Goal: Task Accomplishment & Management: Manage account settings

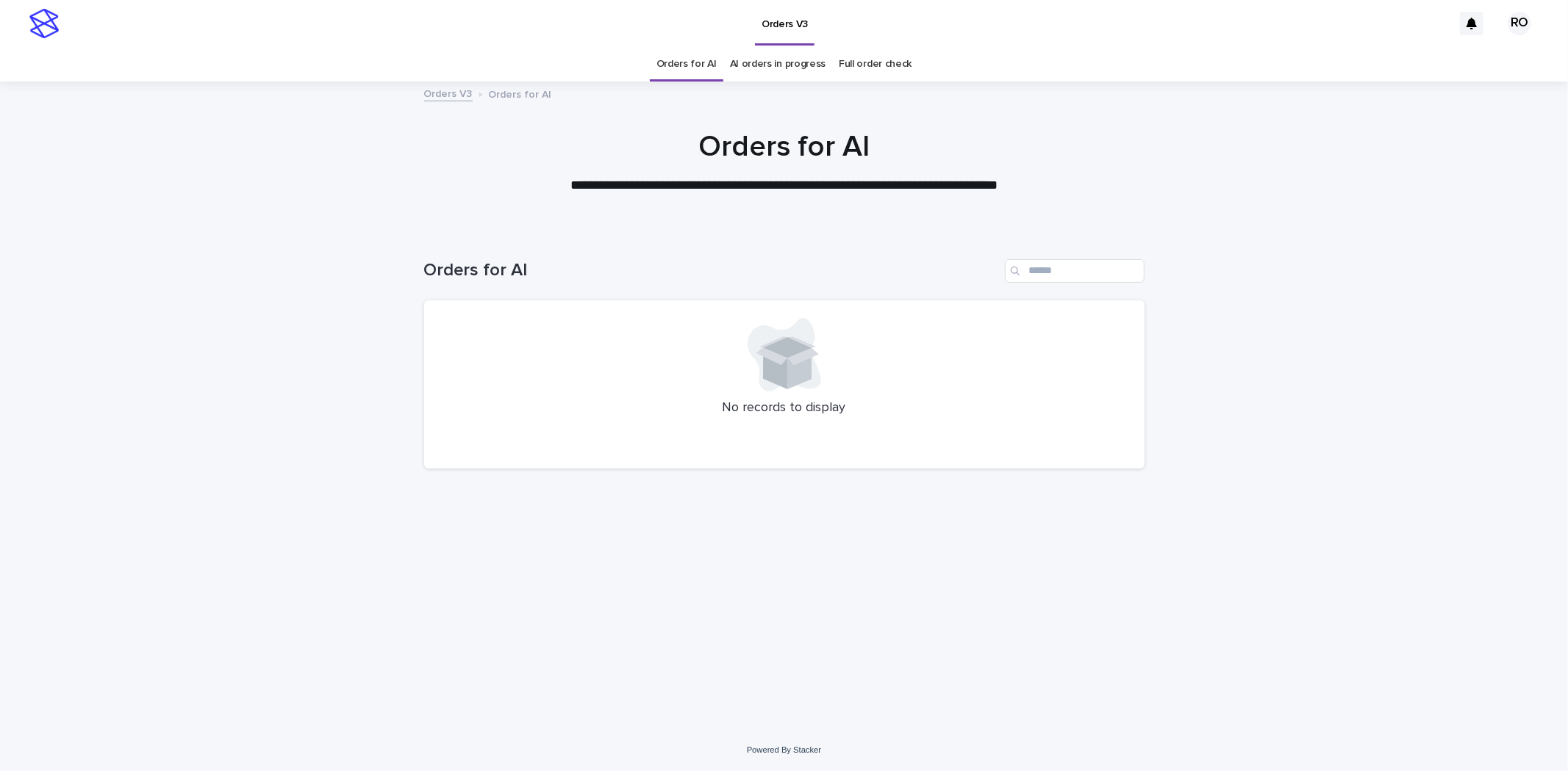
click at [785, 67] on link "AI orders in progress" at bounding box center [777, 64] width 97 height 35
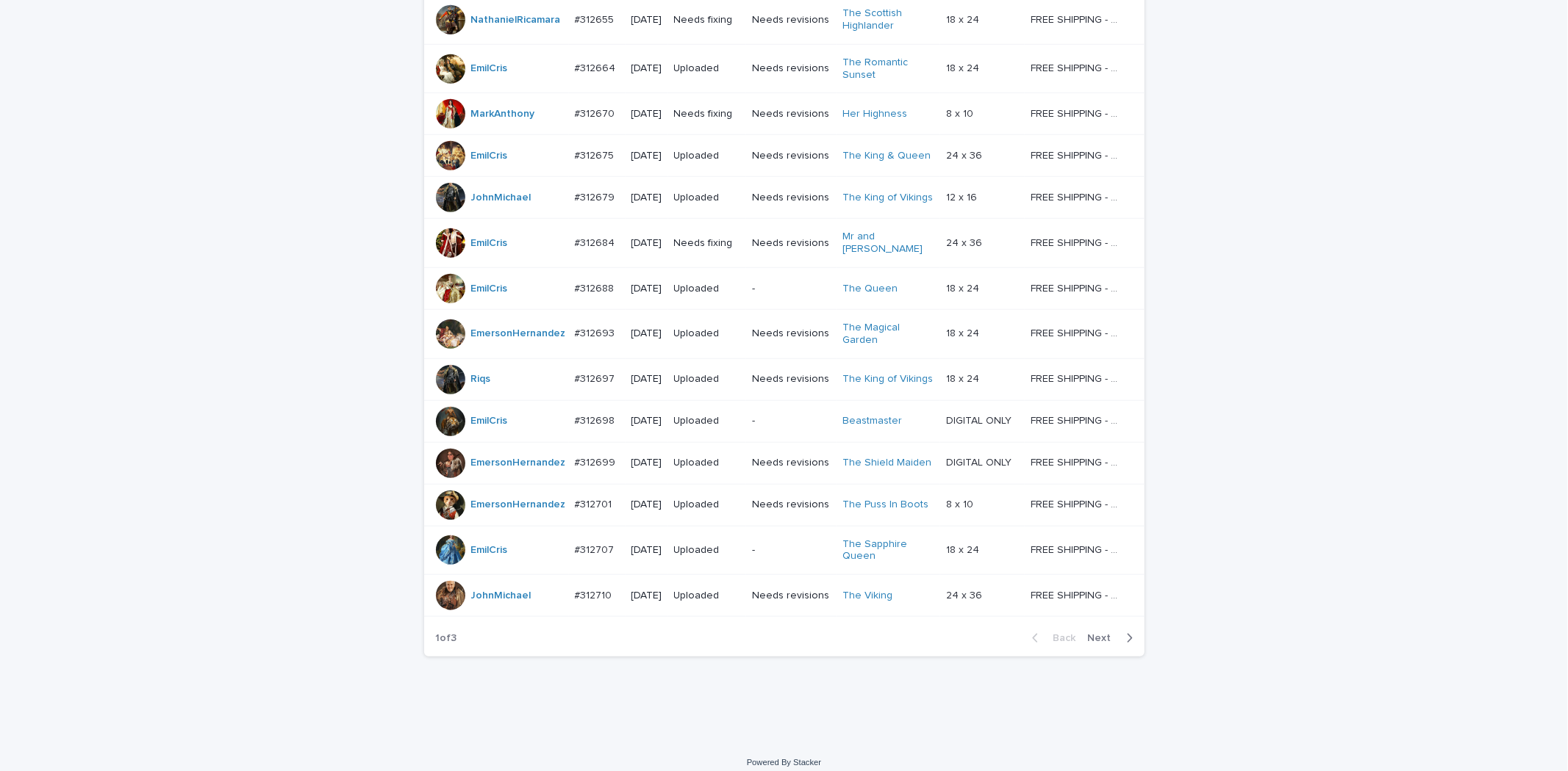
scroll to position [1063, 0]
click at [1088, 633] on span "Next" at bounding box center [1104, 638] width 32 height 10
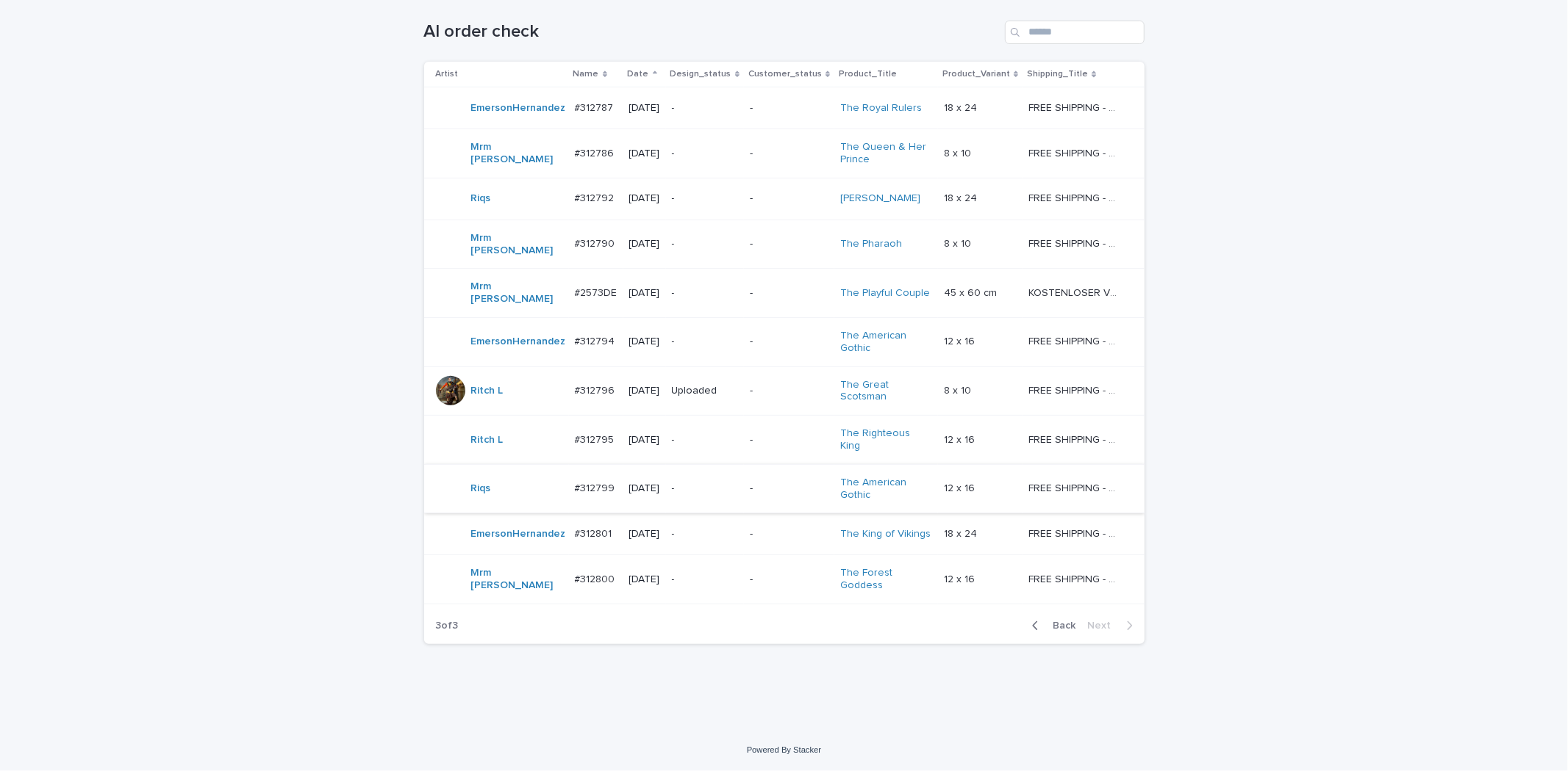
scroll to position [260, 0]
click at [722, 578] on p "-" at bounding box center [704, 580] width 66 height 12
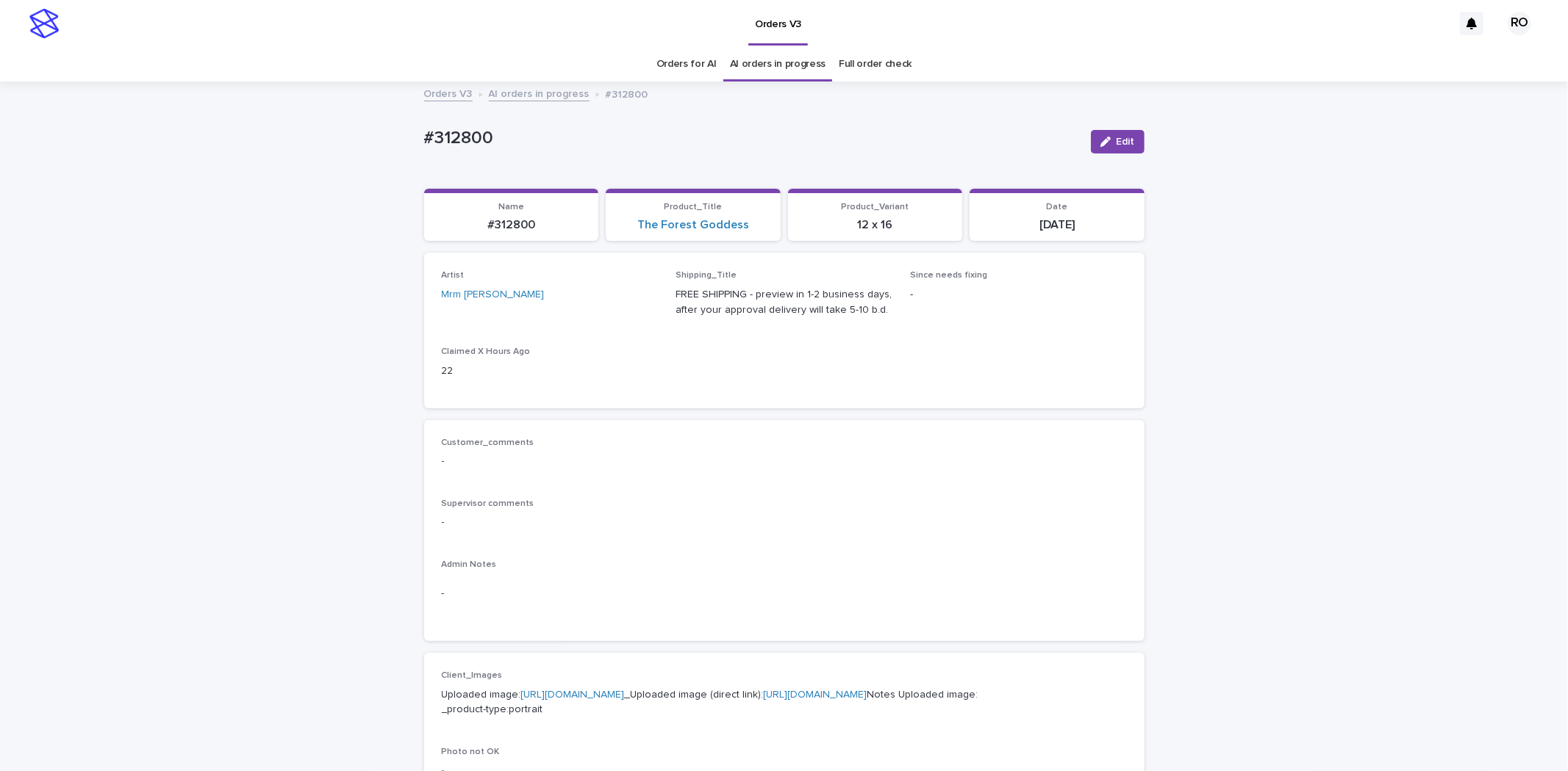
click at [677, 53] on link "Orders for AI" at bounding box center [686, 64] width 60 height 35
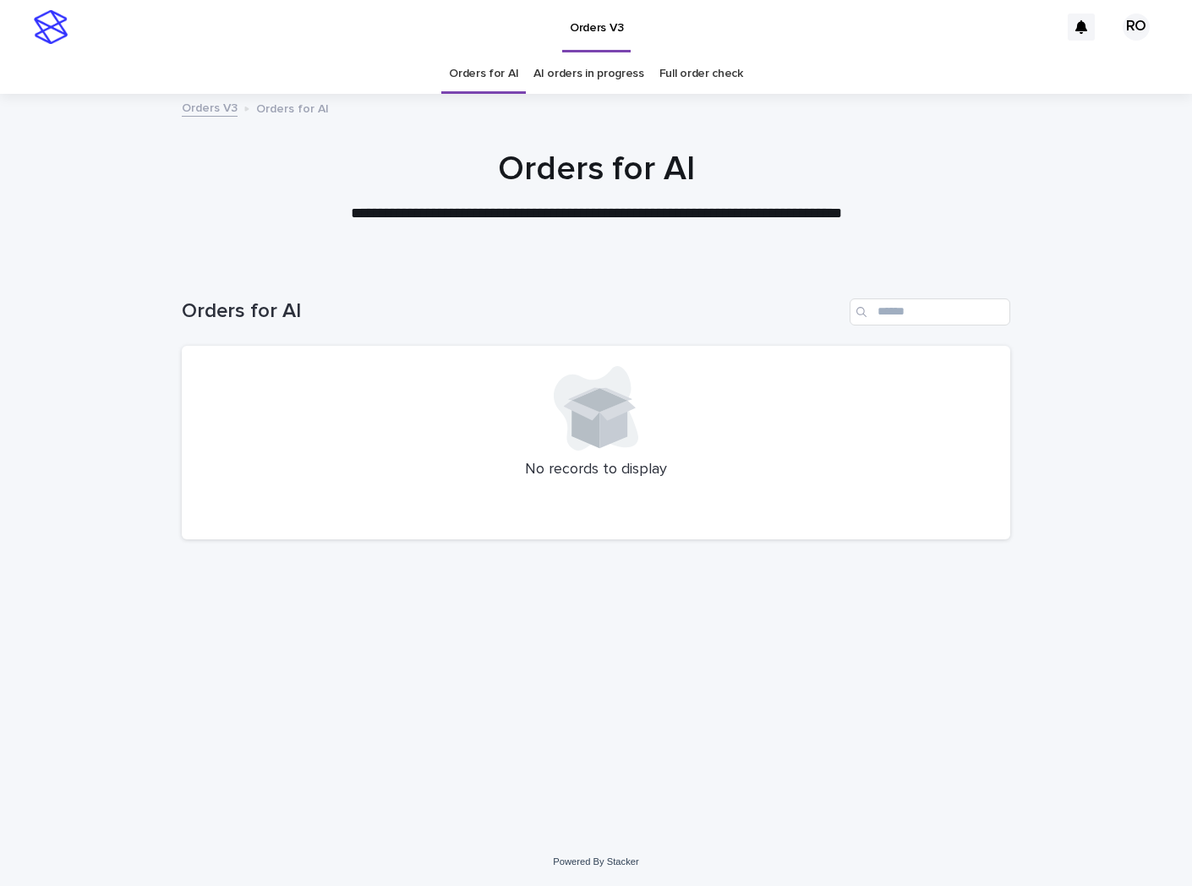
click at [0, 52] on div "Orders V3 RO" at bounding box center [596, 27] width 1192 height 54
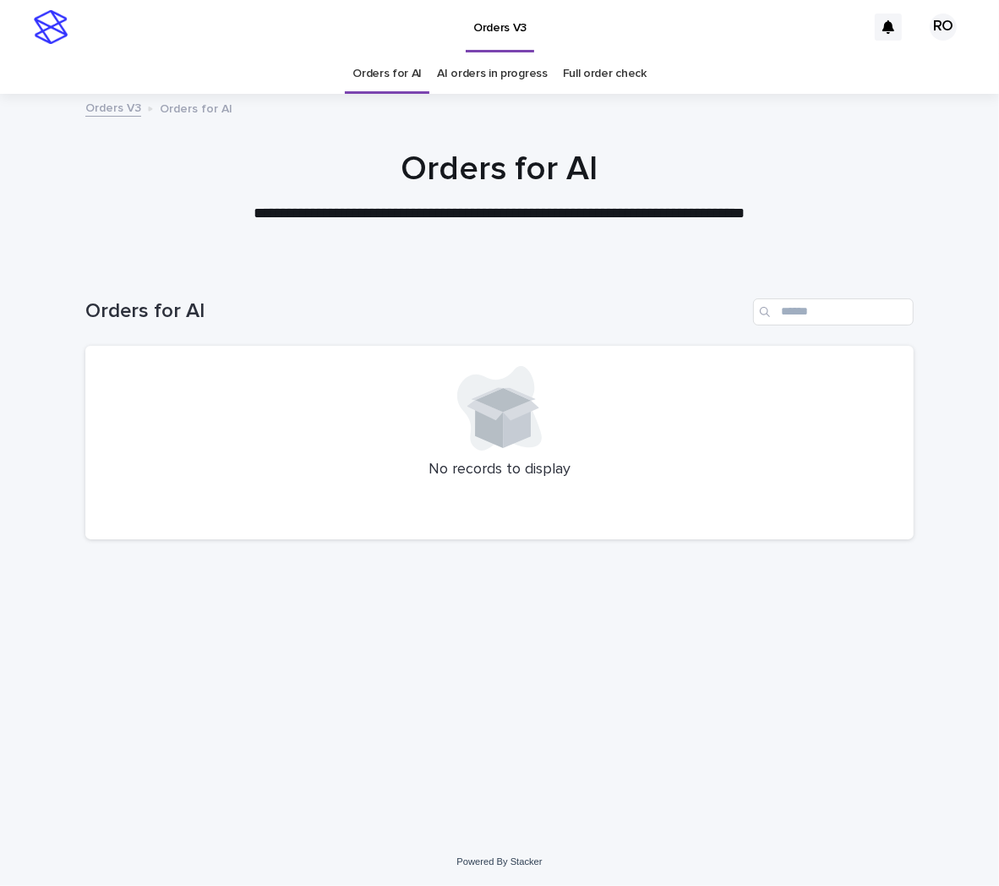
click at [490, 82] on link "AI orders in progress" at bounding box center [492, 74] width 111 height 40
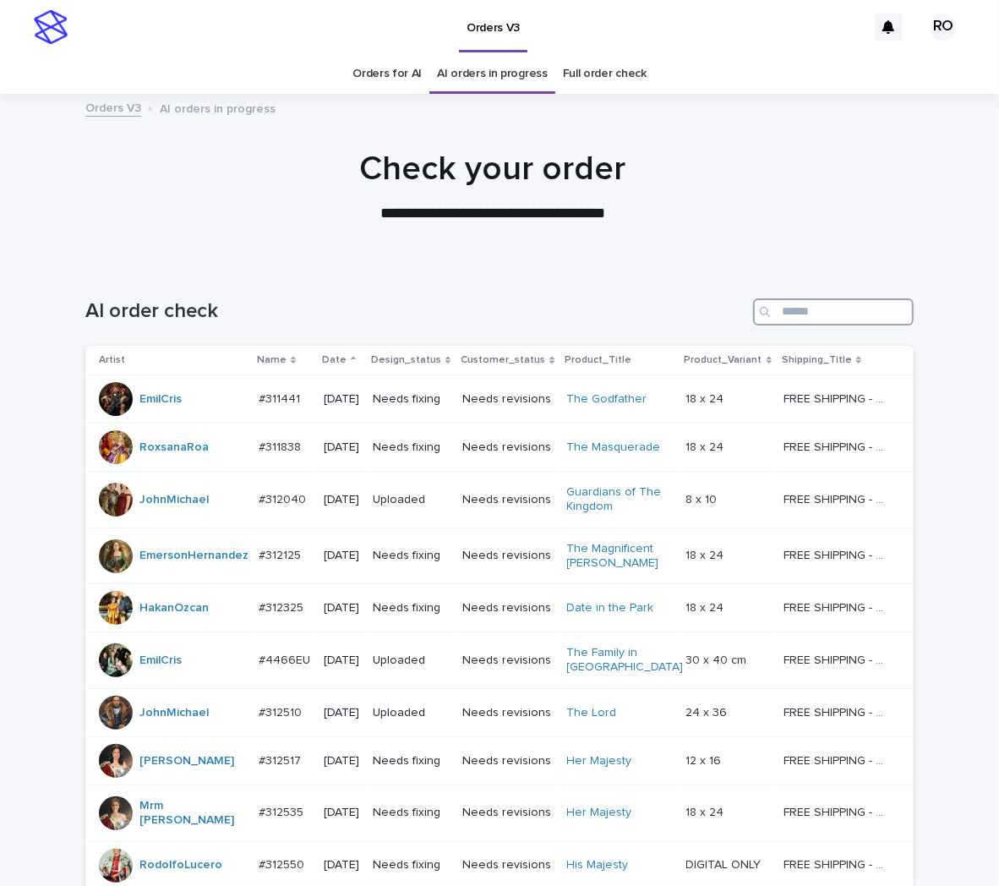
click at [790, 313] on input "Search" at bounding box center [833, 311] width 161 height 27
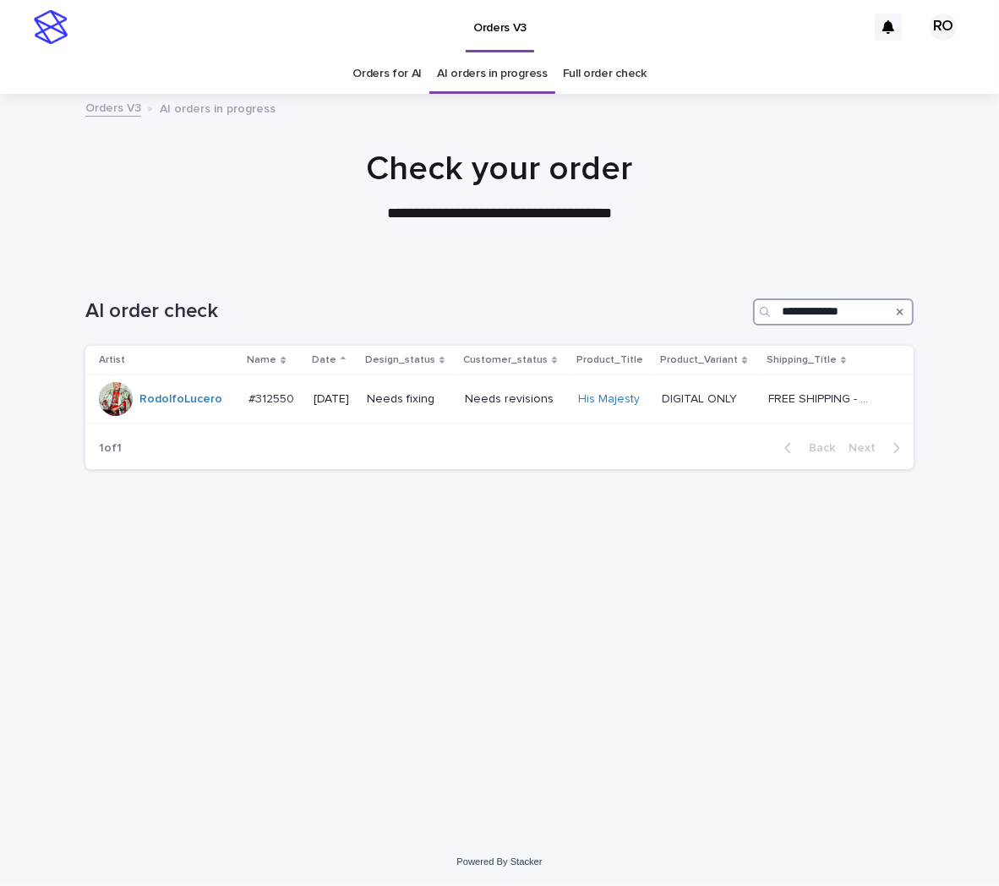
drag, startPoint x: 870, startPoint y: 321, endPoint x: 703, endPoint y: 321, distance: 167.3
click at [705, 325] on div "**********" at bounding box center [499, 305] width 828 height 81
type input "**********"
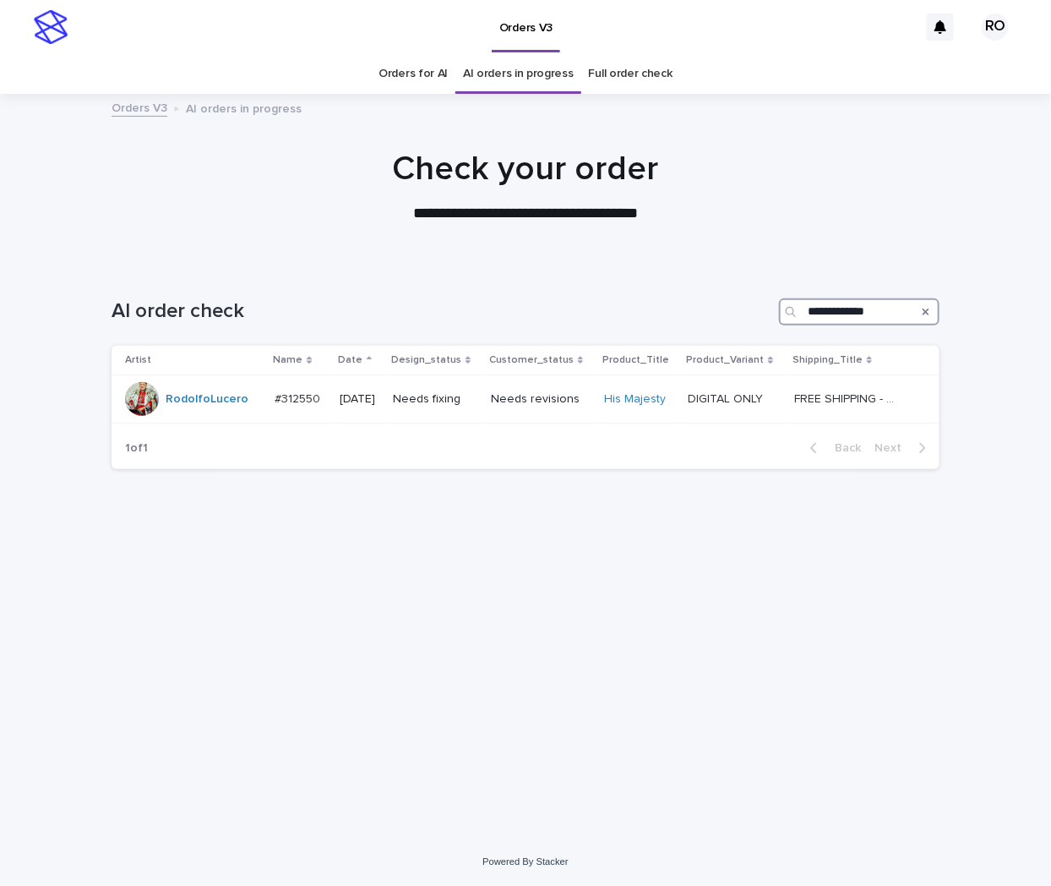
drag, startPoint x: 880, startPoint y: 308, endPoint x: 685, endPoint y: 304, distance: 195.3
click at [773, 308] on div "**********" at bounding box center [526, 311] width 828 height 27
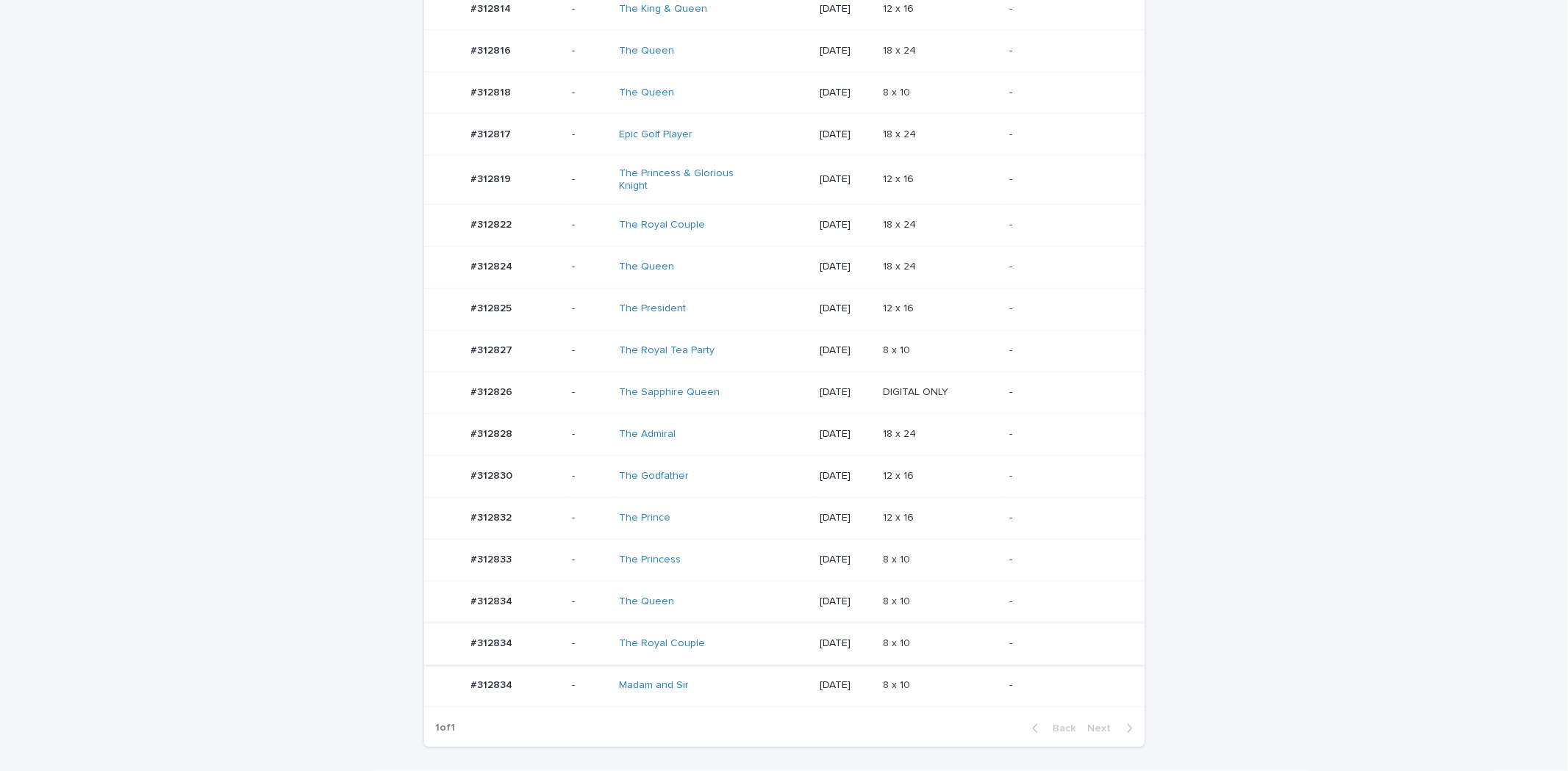
scroll to position [700, 0]
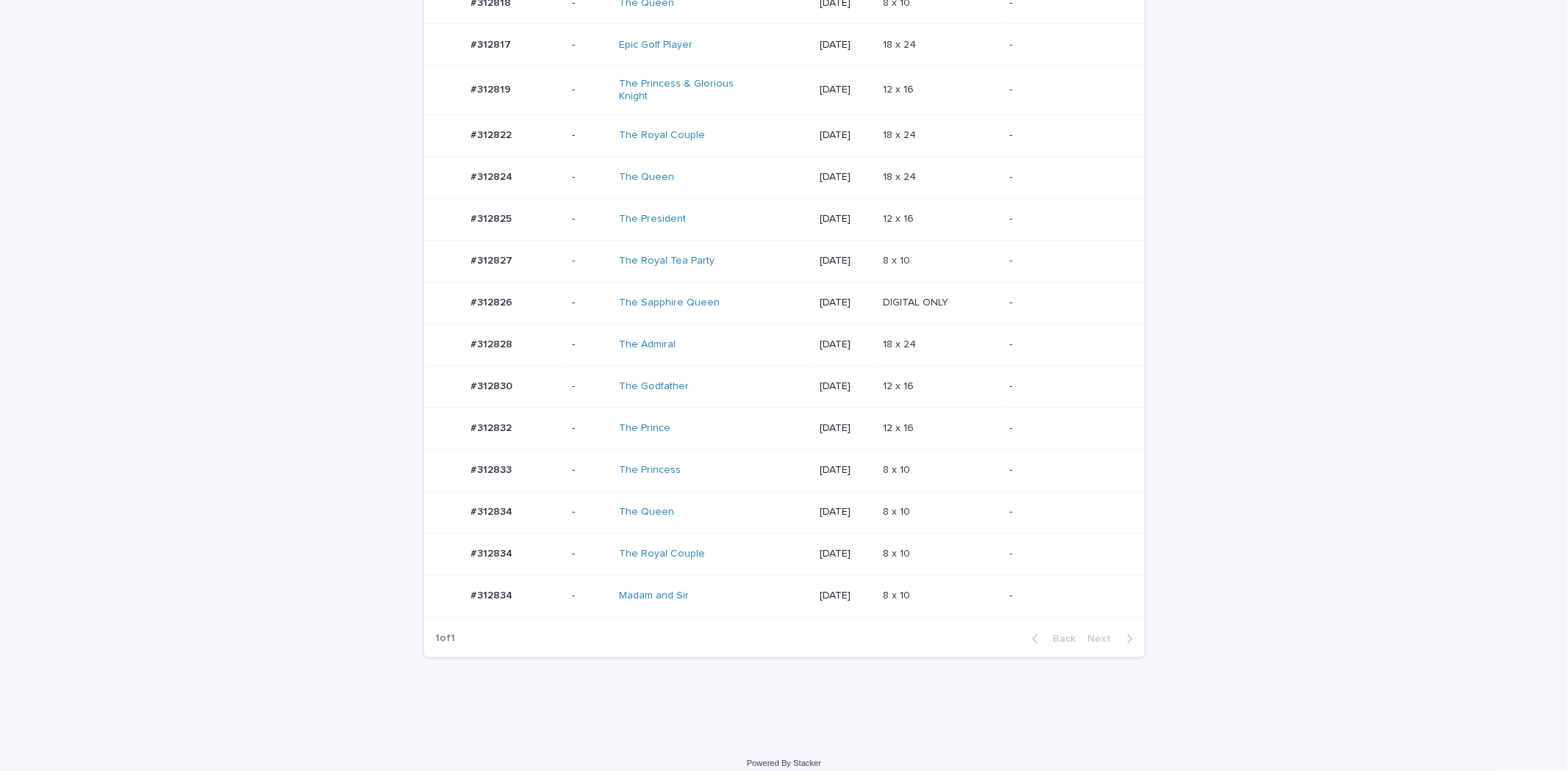
click at [566, 579] on td "-" at bounding box center [590, 596] width 47 height 42
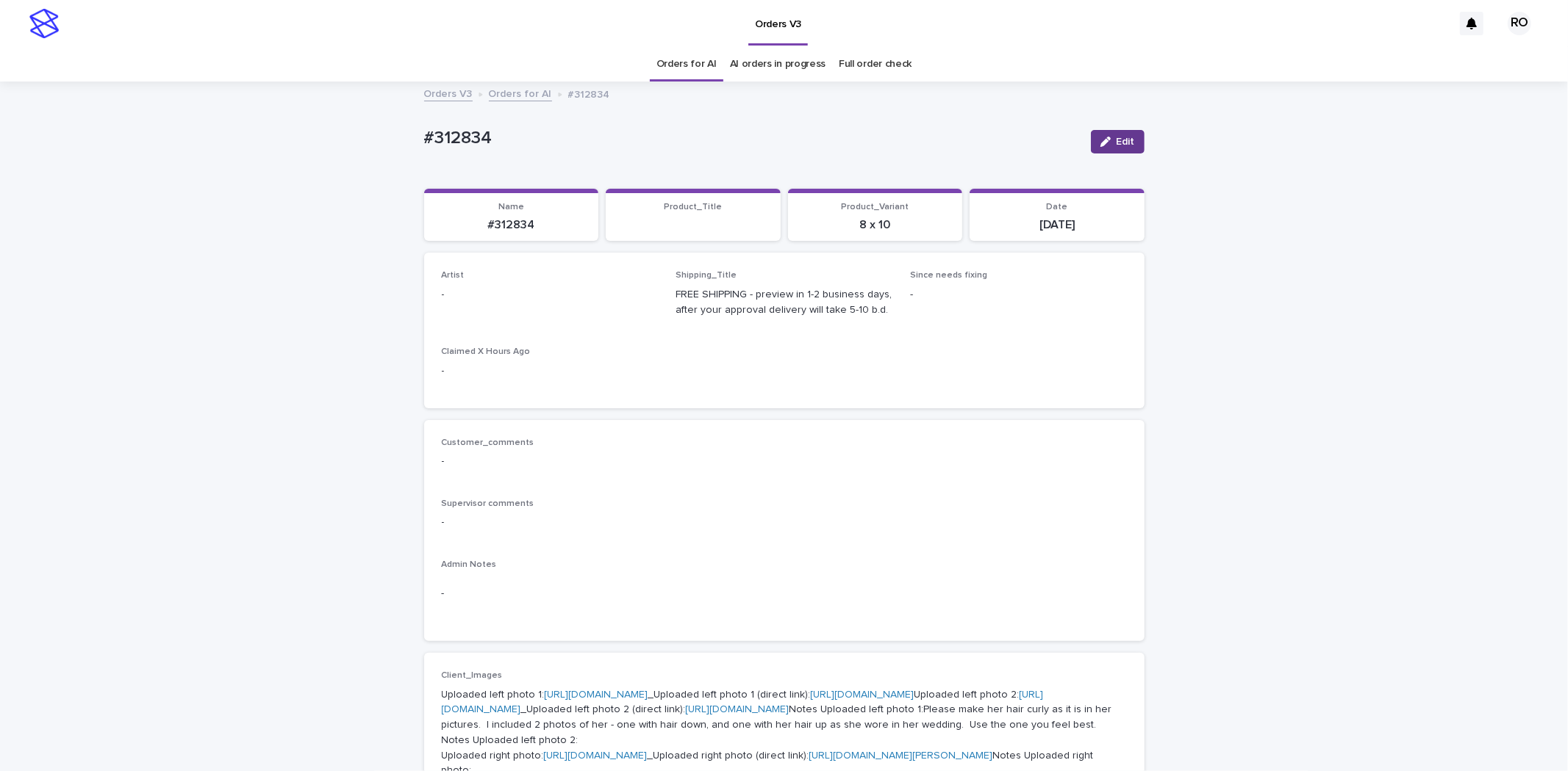
click at [1108, 148] on button "Edit" at bounding box center [1118, 142] width 54 height 23
click at [520, 304] on div "Select..." at bounding box center [526, 302] width 168 height 24
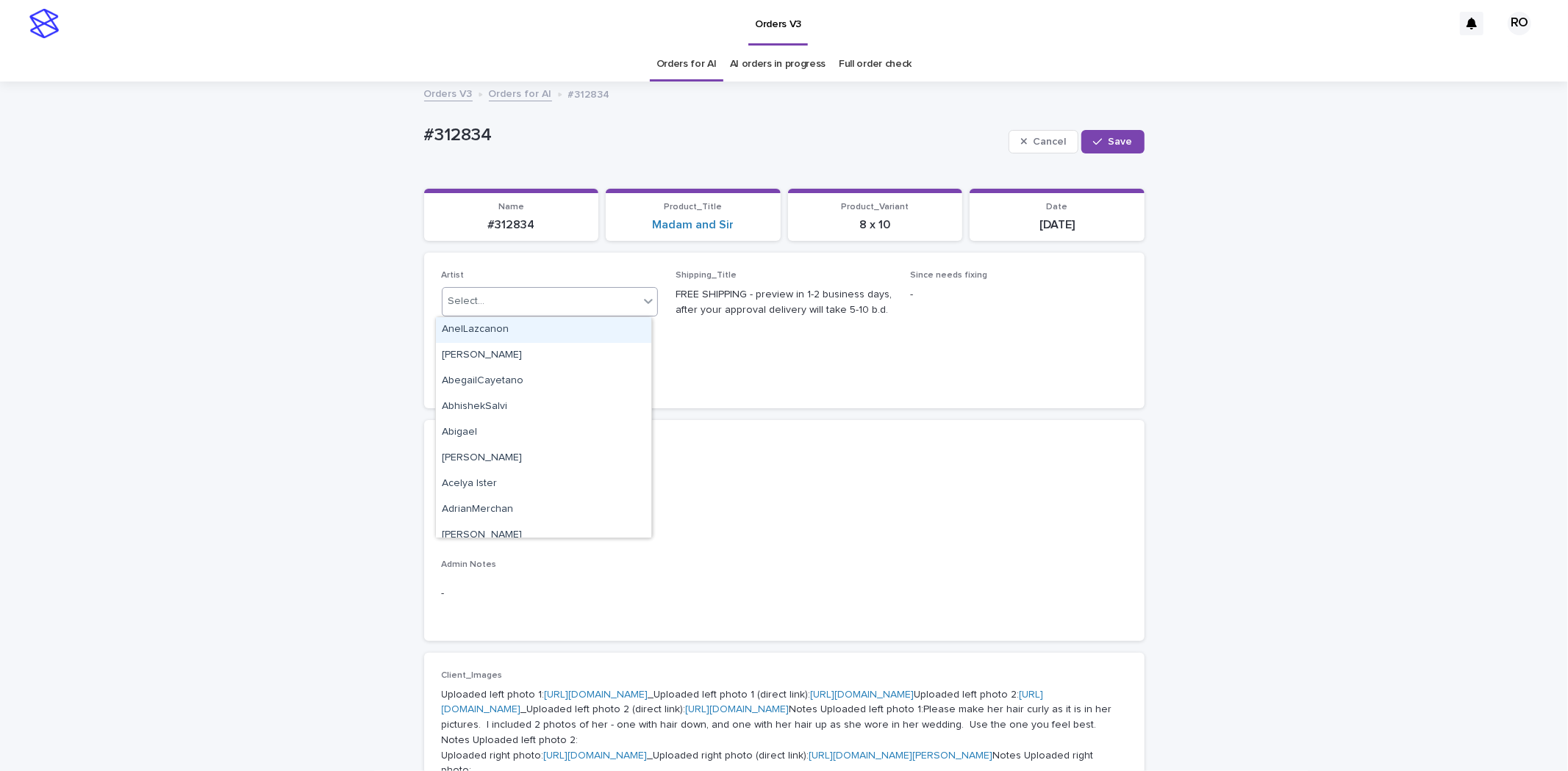
paste input "**********"
type input "**********"
drag, startPoint x: 570, startPoint y: 330, endPoint x: 607, endPoint y: 306, distance: 44.1
click at [570, 329] on div "RodolfoLucero" at bounding box center [544, 330] width 216 height 26
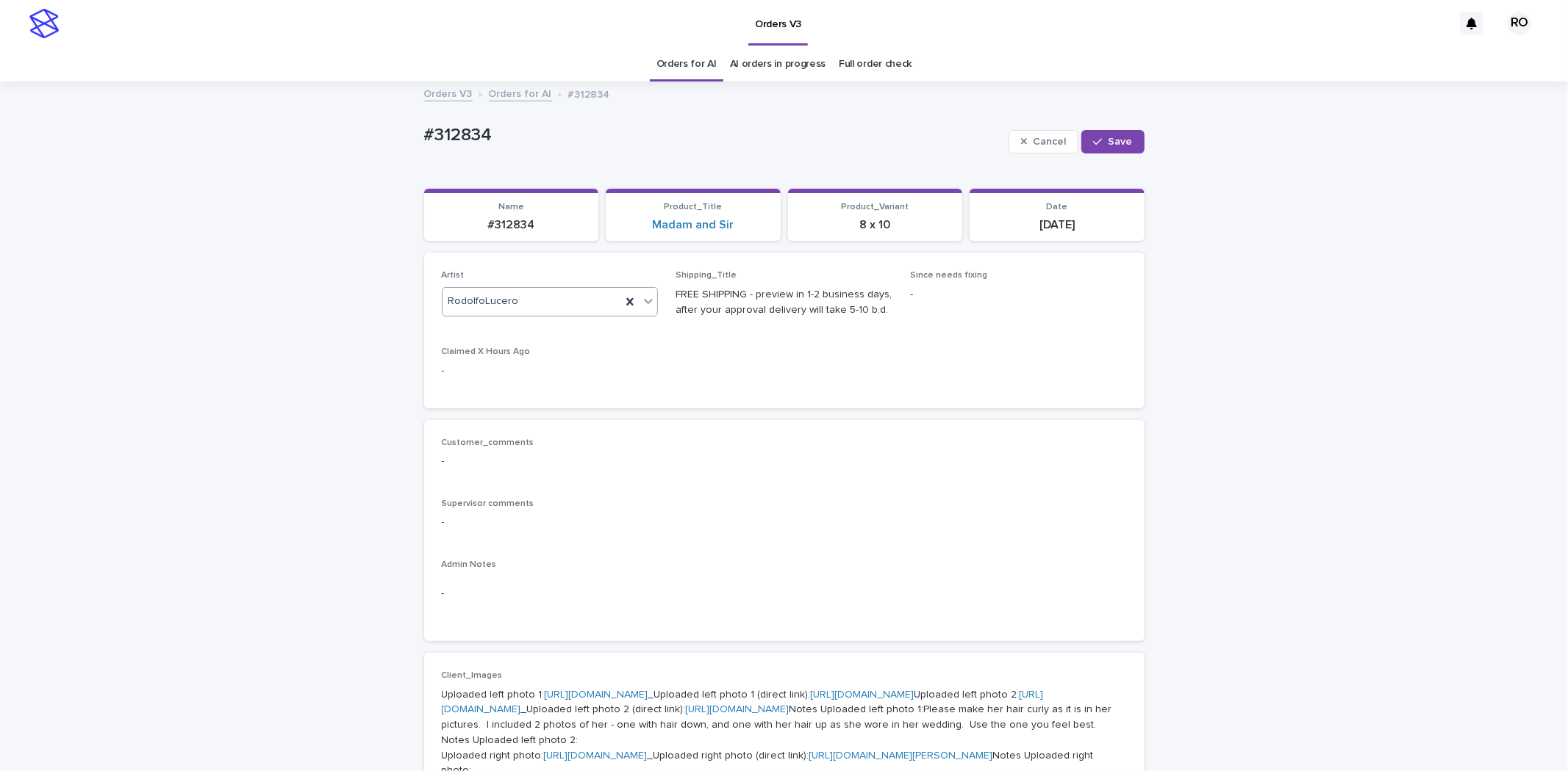
click at [1099, 149] on button "Save" at bounding box center [1112, 142] width 63 height 23
drag, startPoint x: 525, startPoint y: 145, endPoint x: 331, endPoint y: 140, distance: 194.1
copy p "#312834"
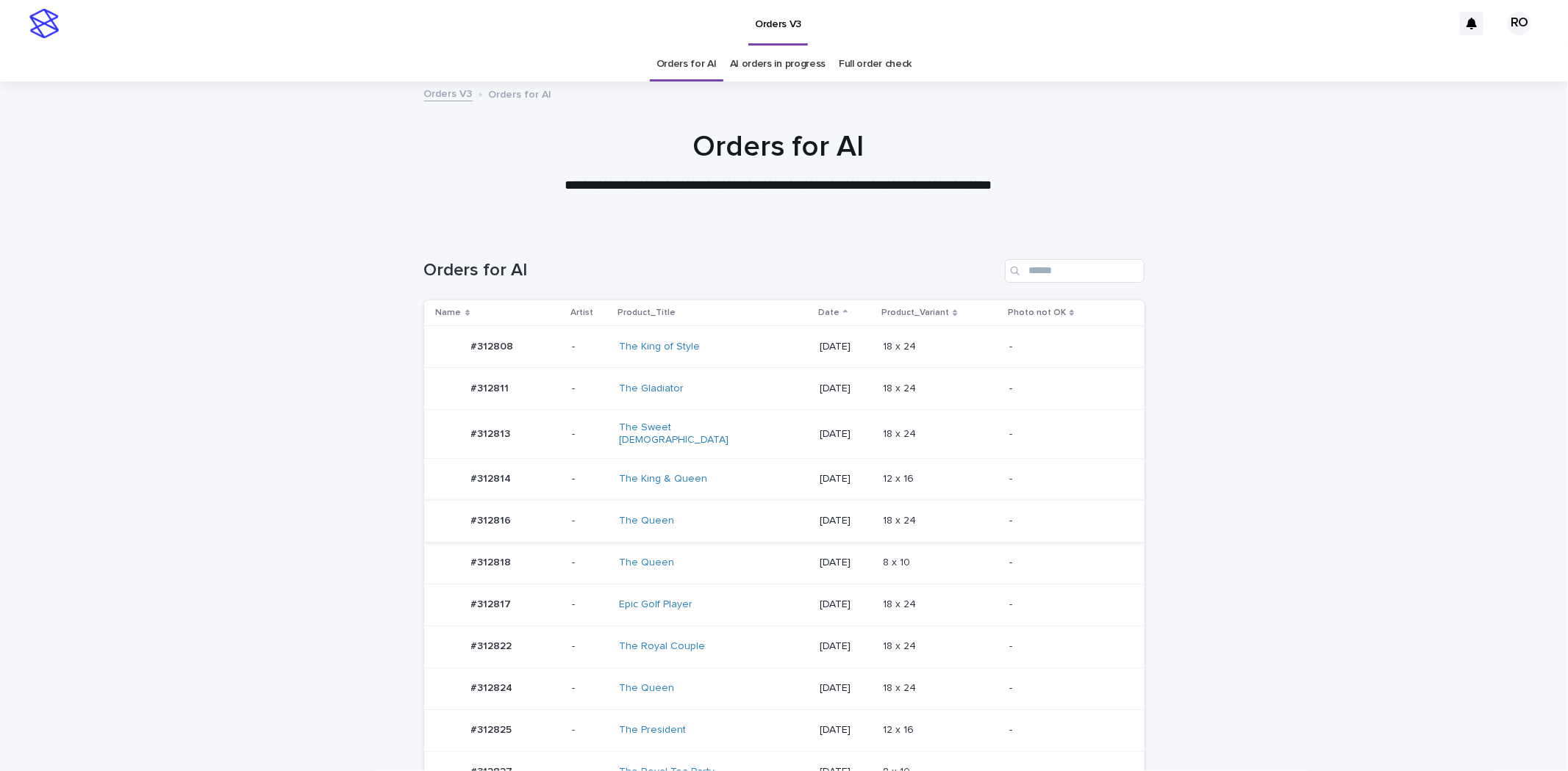
scroll to position [518, 0]
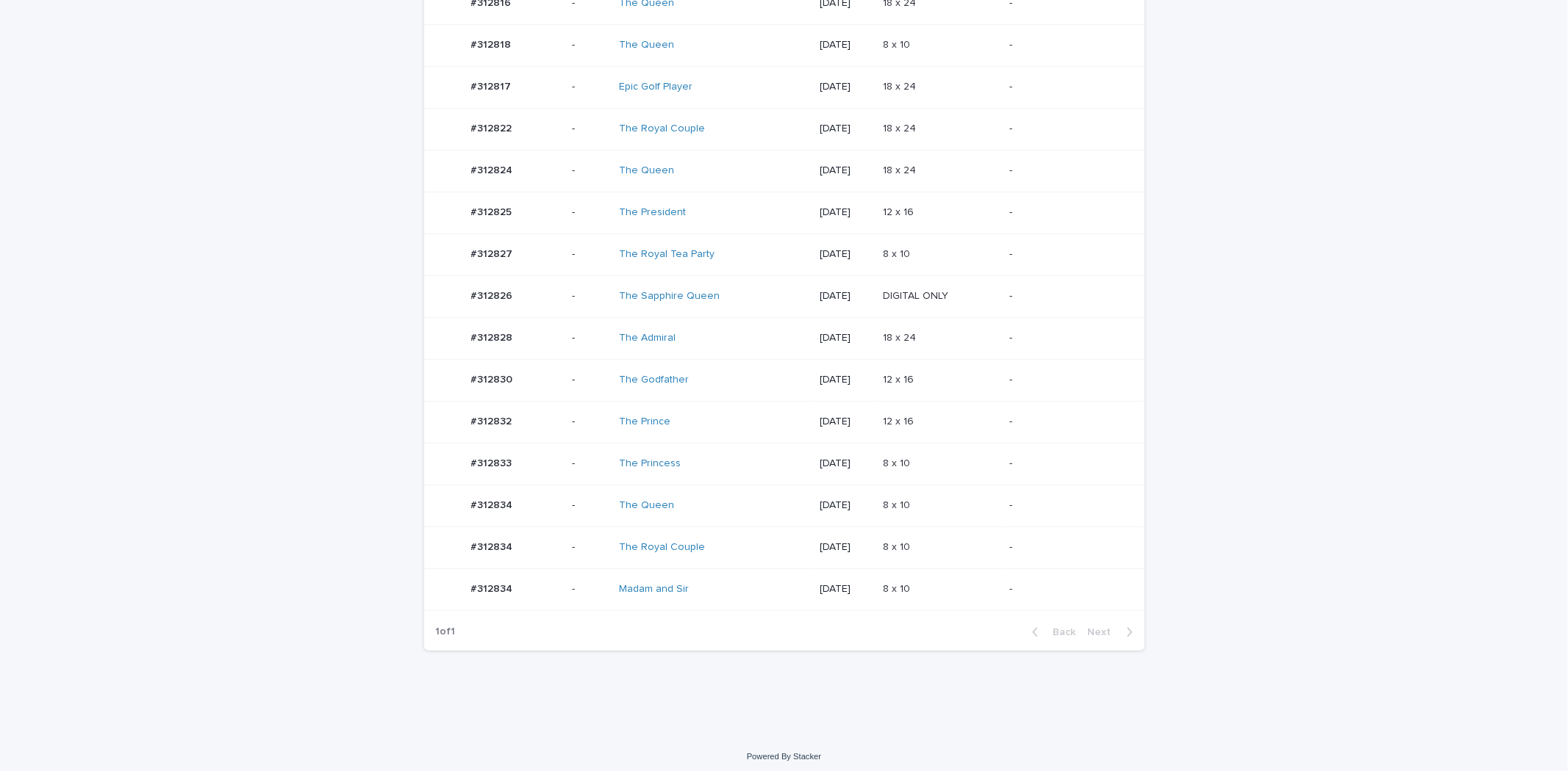
click at [722, 458] on div "The Princess" at bounding box center [680, 464] width 123 height 12
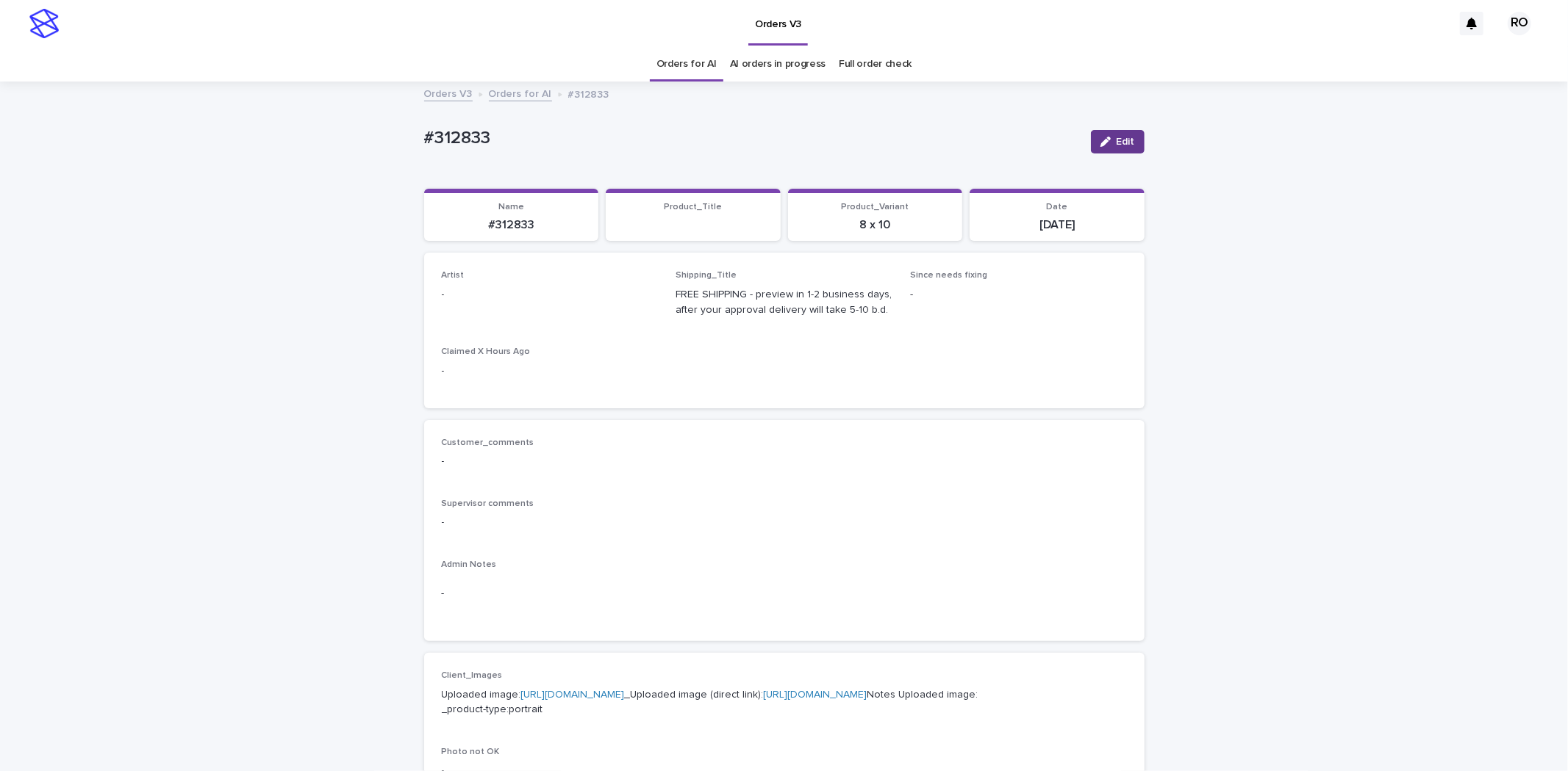
click at [1100, 143] on icon "button" at bounding box center [1105, 142] width 10 height 10
click at [527, 302] on div "Select..." at bounding box center [526, 302] width 168 height 24
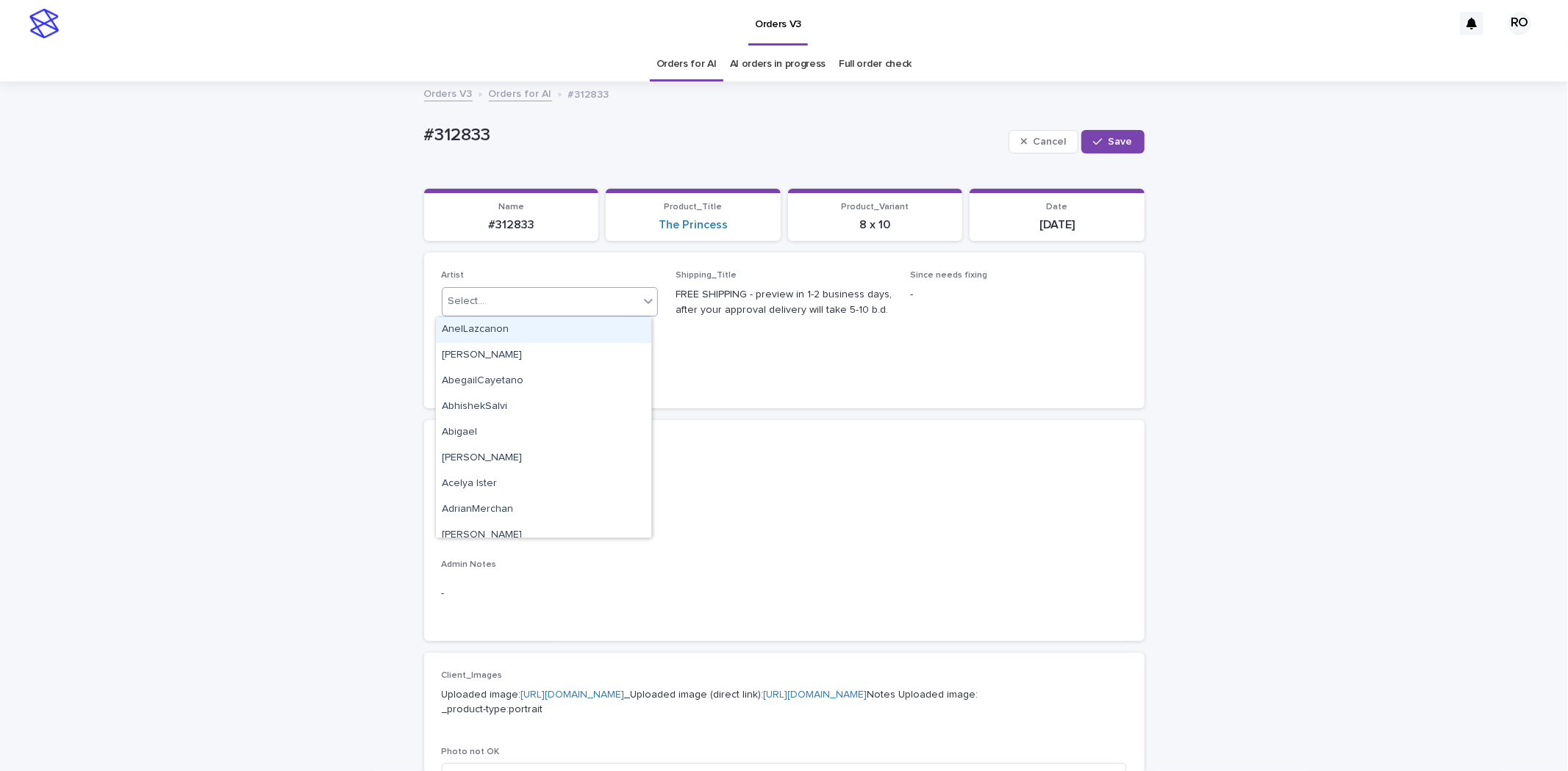
paste input "**********"
type input "**********"
click at [549, 330] on div "RodolfoLucero" at bounding box center [544, 330] width 216 height 26
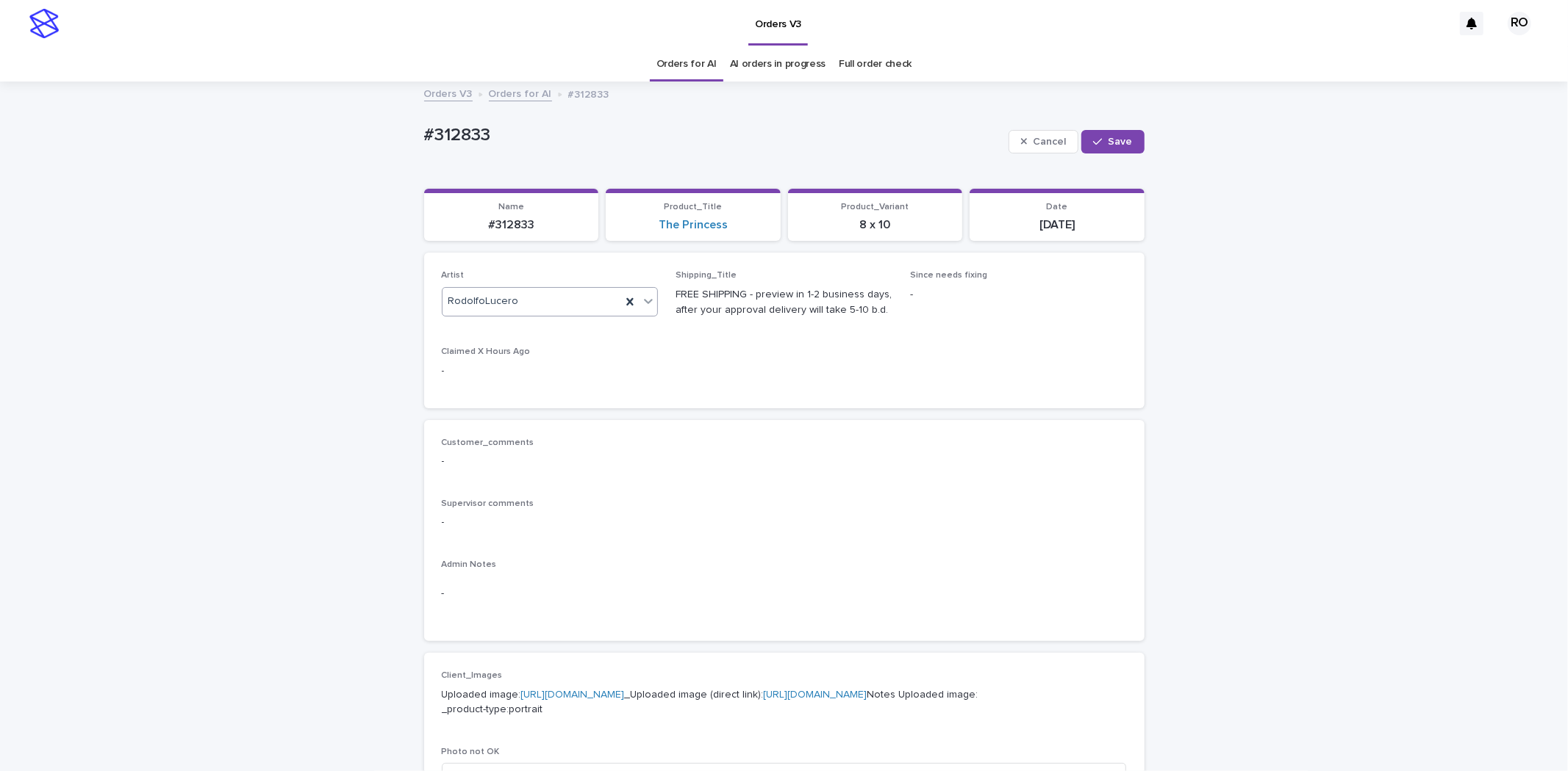
click at [1084, 136] on button "Save" at bounding box center [1112, 142] width 63 height 23
drag, startPoint x: 515, startPoint y: 132, endPoint x: 411, endPoint y: 134, distance: 104.0
click at [393, 120] on div "Loading... Saving… Loading... Saving… #312833 Edit #312833 Edit Sorry, there wa…" at bounding box center [784, 752] width 1568 height 1339
copy p "#312833"
click at [566, 129] on p "#312833" at bounding box center [751, 138] width 655 height 22
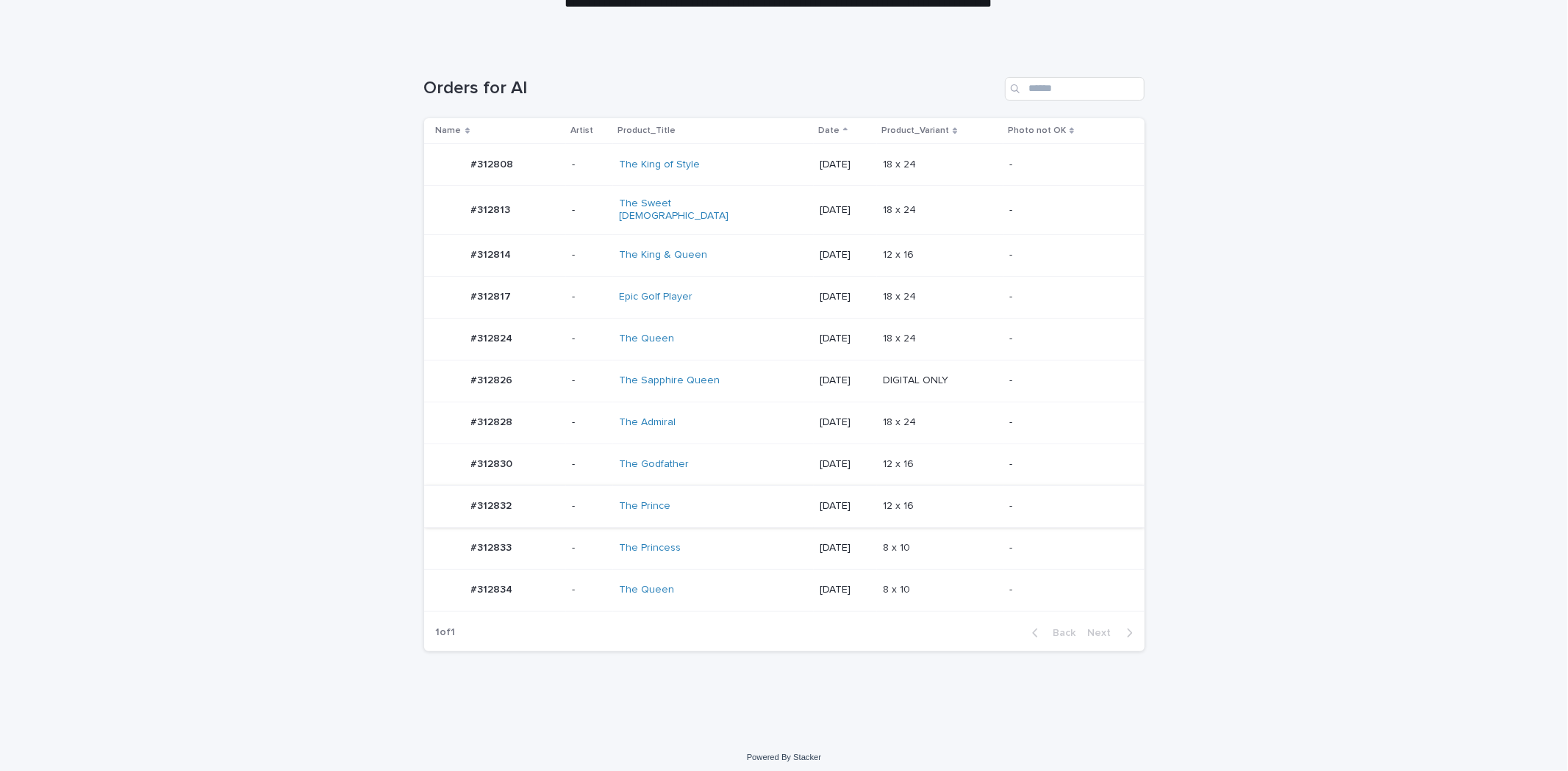
drag, startPoint x: 698, startPoint y: 524, endPoint x: 711, endPoint y: 523, distance: 13.0
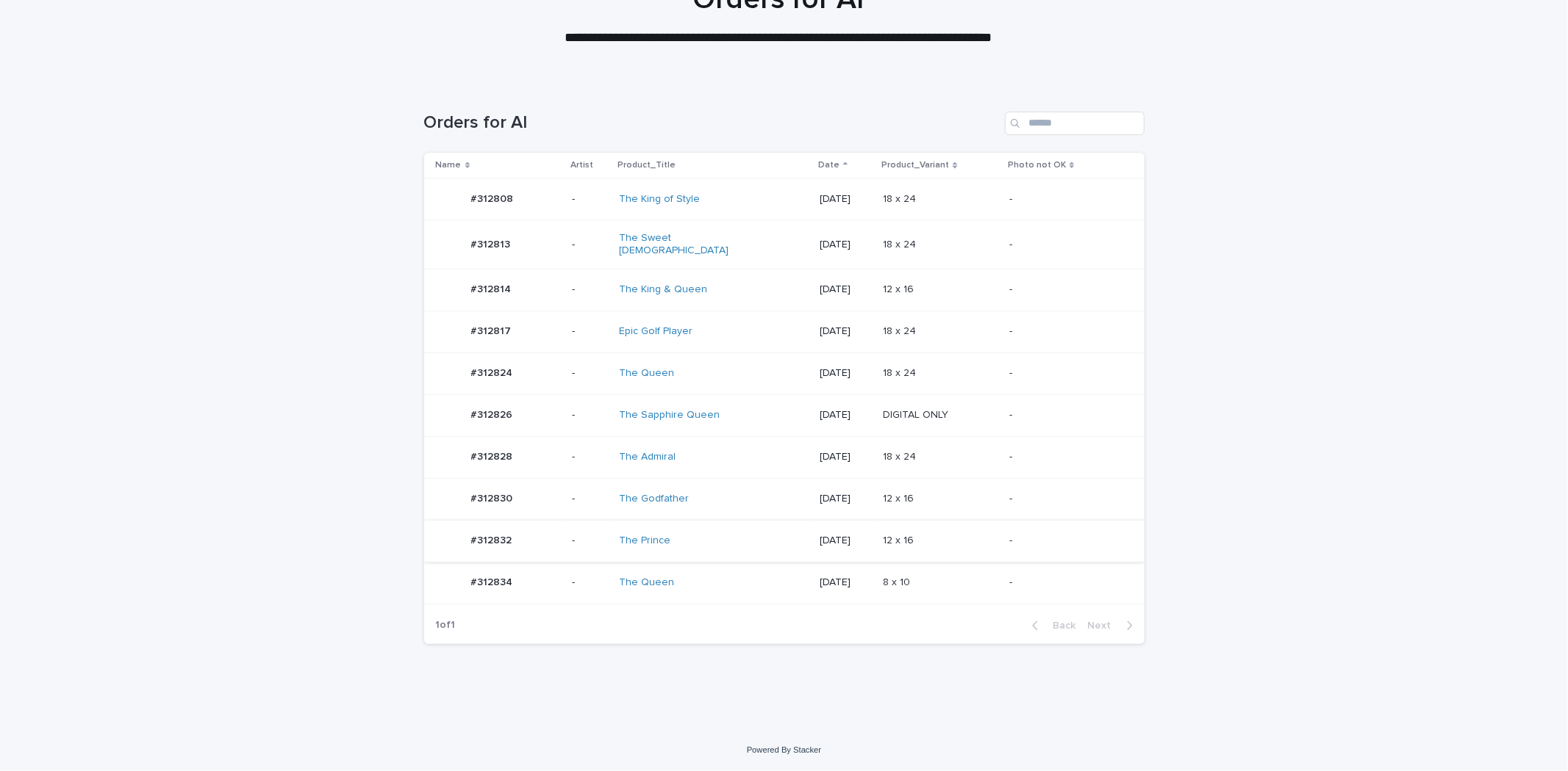
scroll to position [141, 0]
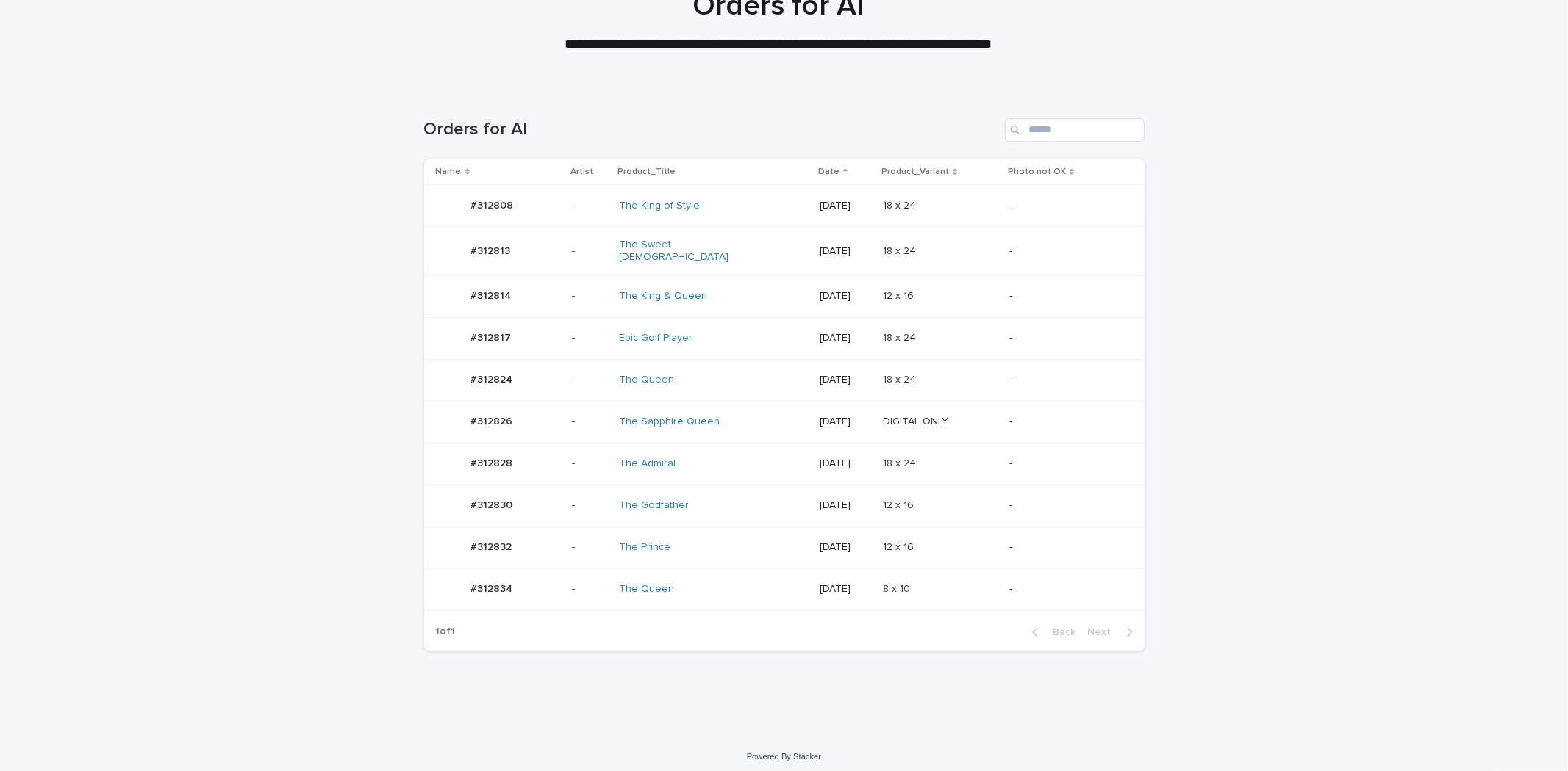
click at [677, 527] on td "The Prince" at bounding box center [713, 548] width 200 height 42
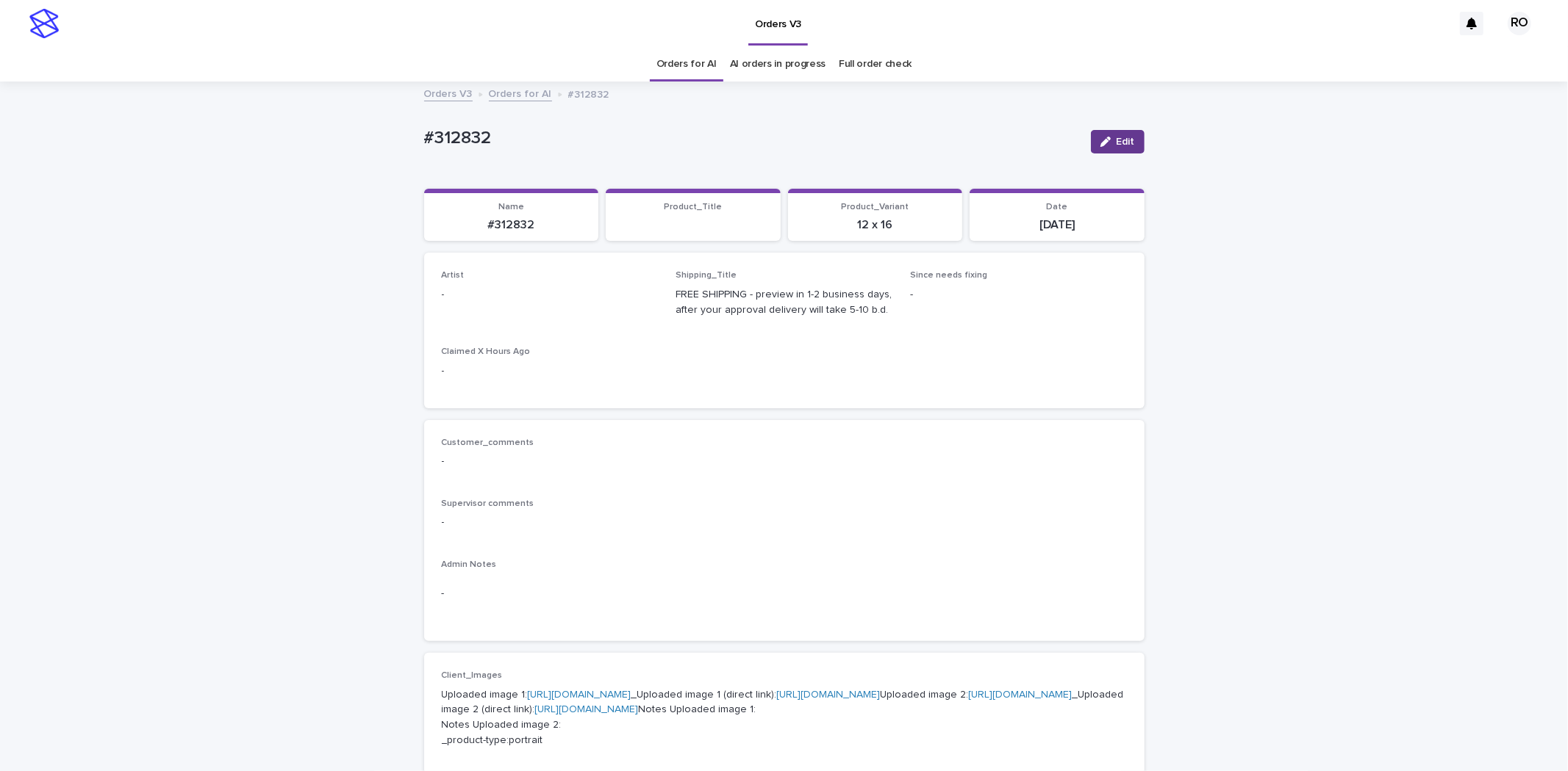
click at [1103, 136] on button "Edit" at bounding box center [1118, 142] width 54 height 23
click at [520, 311] on div "Select..." at bounding box center [526, 302] width 168 height 24
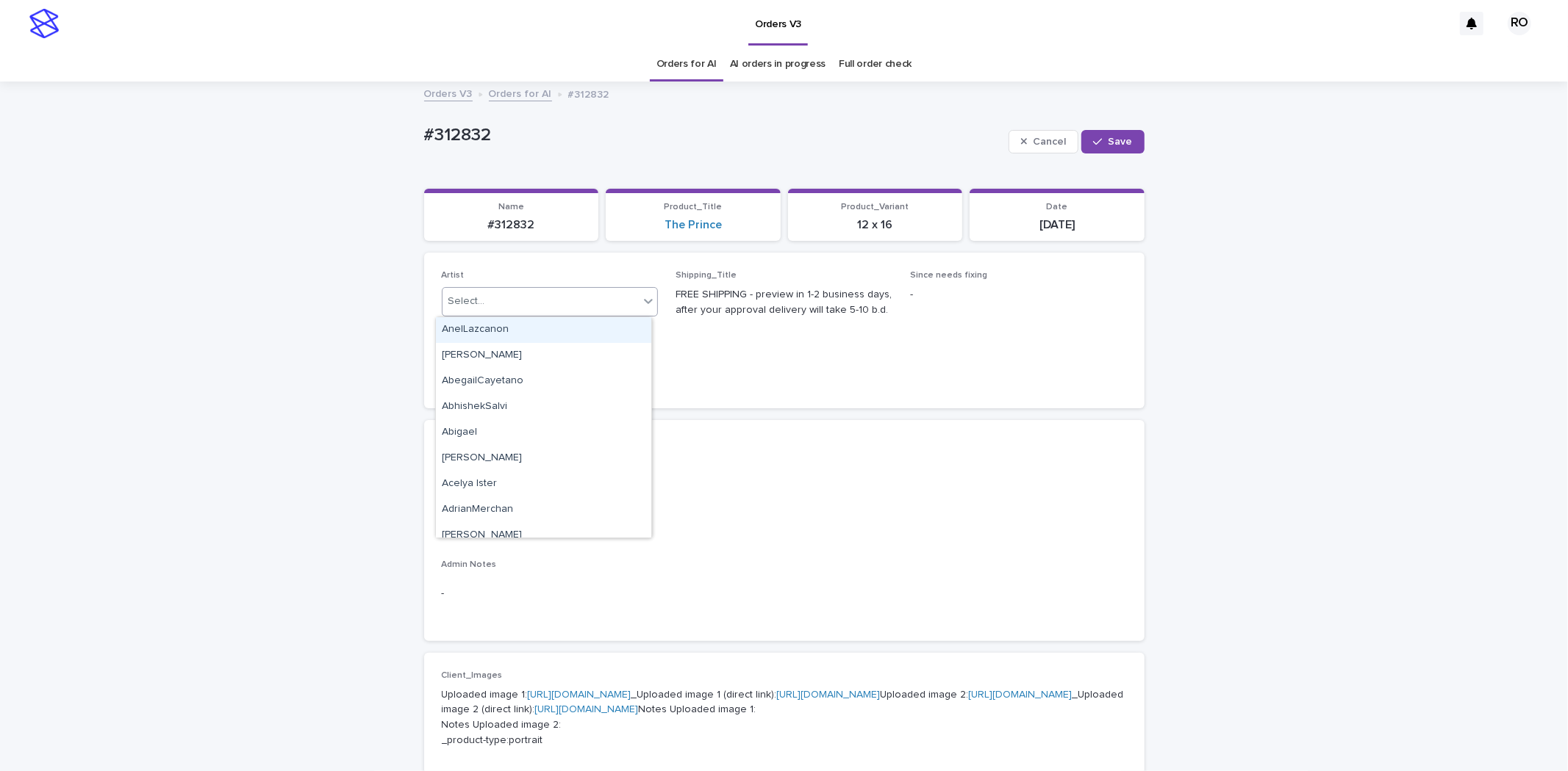
paste input "**********"
type input "**********"
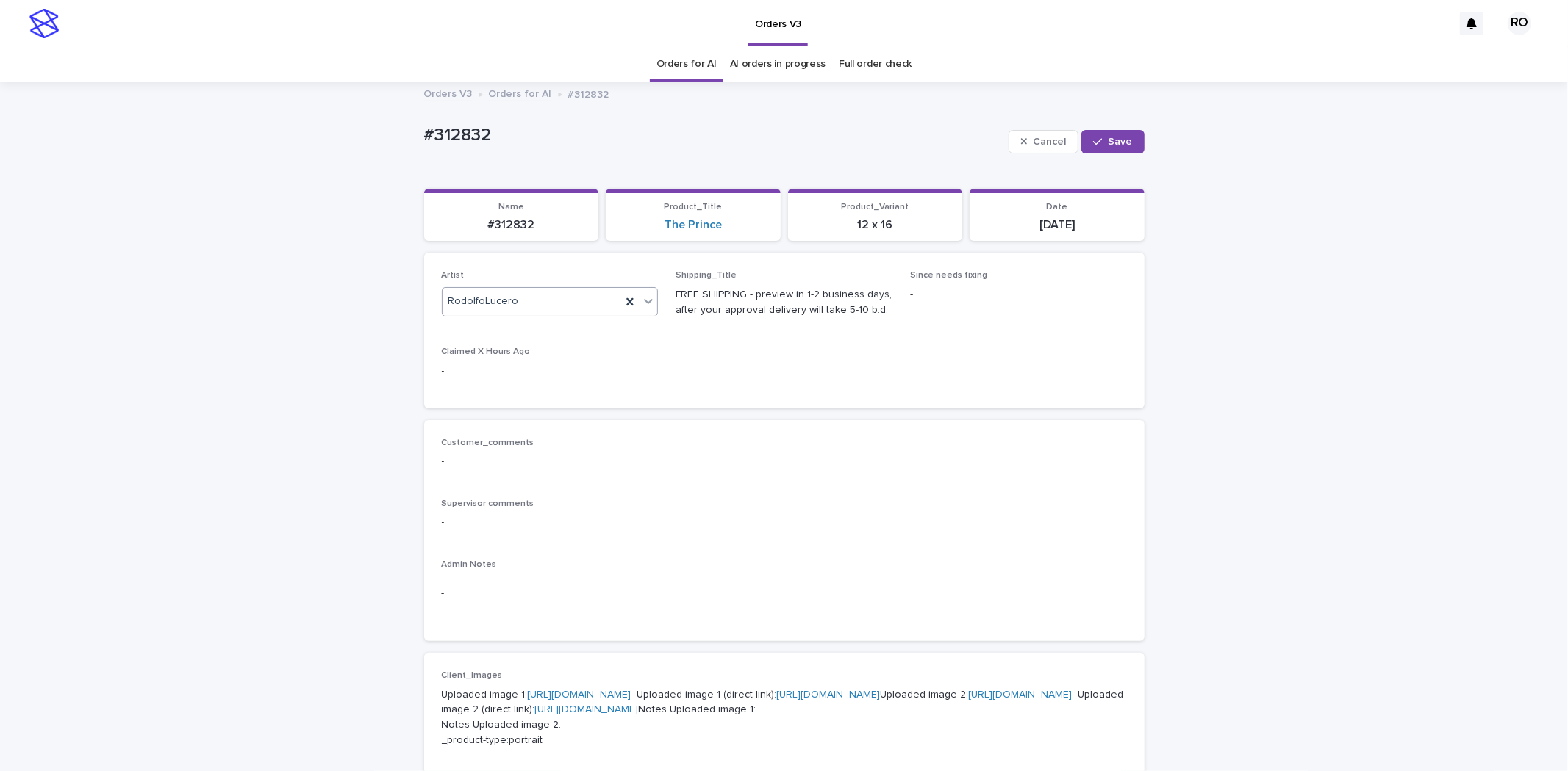
drag, startPoint x: 1135, startPoint y: 140, endPoint x: 965, endPoint y: 136, distance: 170.0
click at [1130, 140] on button "Save" at bounding box center [1112, 142] width 63 height 23
drag, startPoint x: 519, startPoint y: 133, endPoint x: 424, endPoint y: 121, distance: 95.8
click at [424, 121] on div "#312832 Edit" at bounding box center [784, 142] width 720 height 59
click at [538, 145] on p "#312832" at bounding box center [751, 138] width 655 height 22
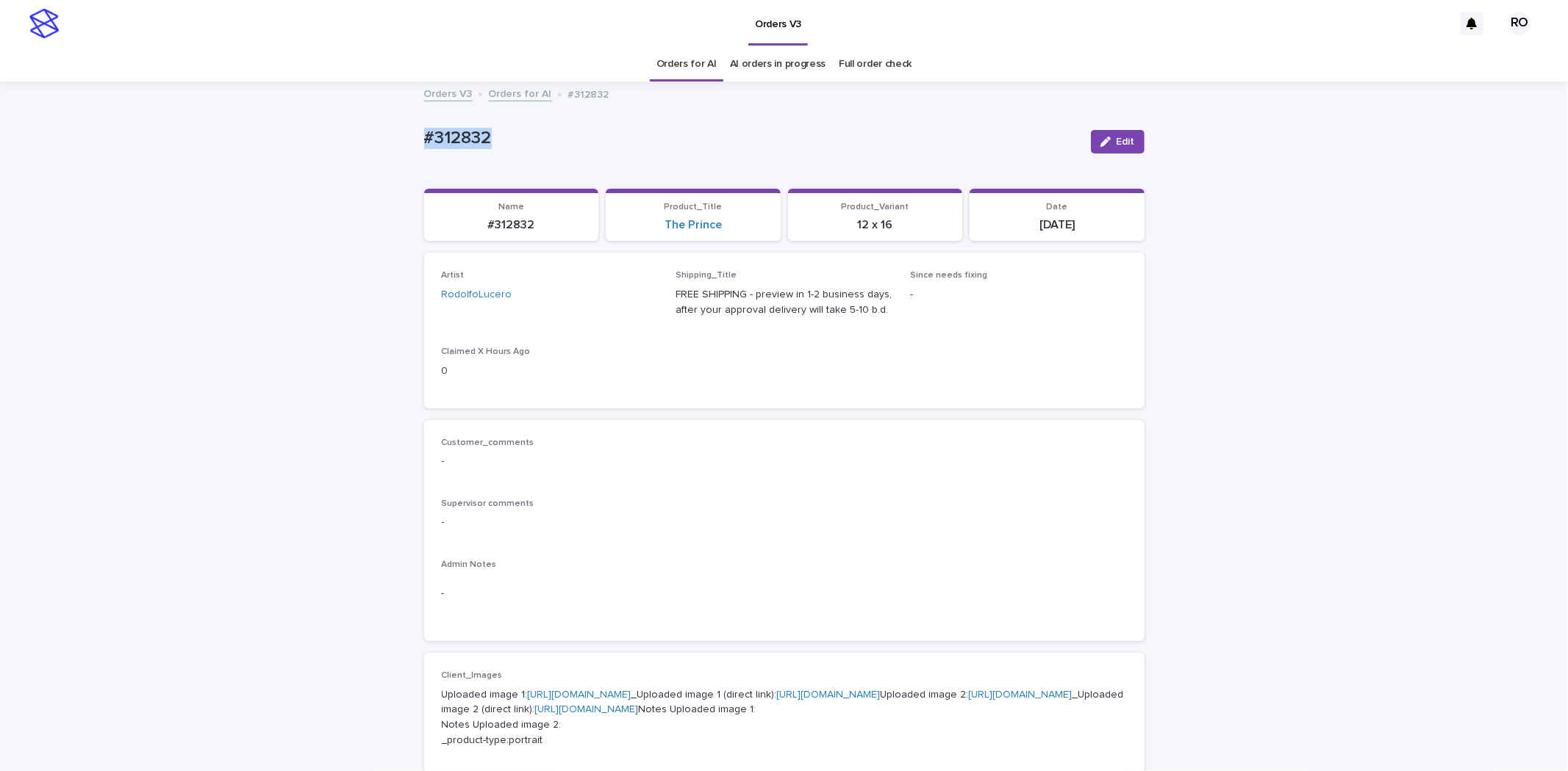
drag, startPoint x: 510, startPoint y: 136, endPoint x: 345, endPoint y: 134, distance: 165.0
click at [350, 133] on div "Loading... Saving… Loading... Saving… #312832 Edit #312832 Edit Sorry, there wa…" at bounding box center [784, 767] width 1568 height 1368
copy p "#312832"
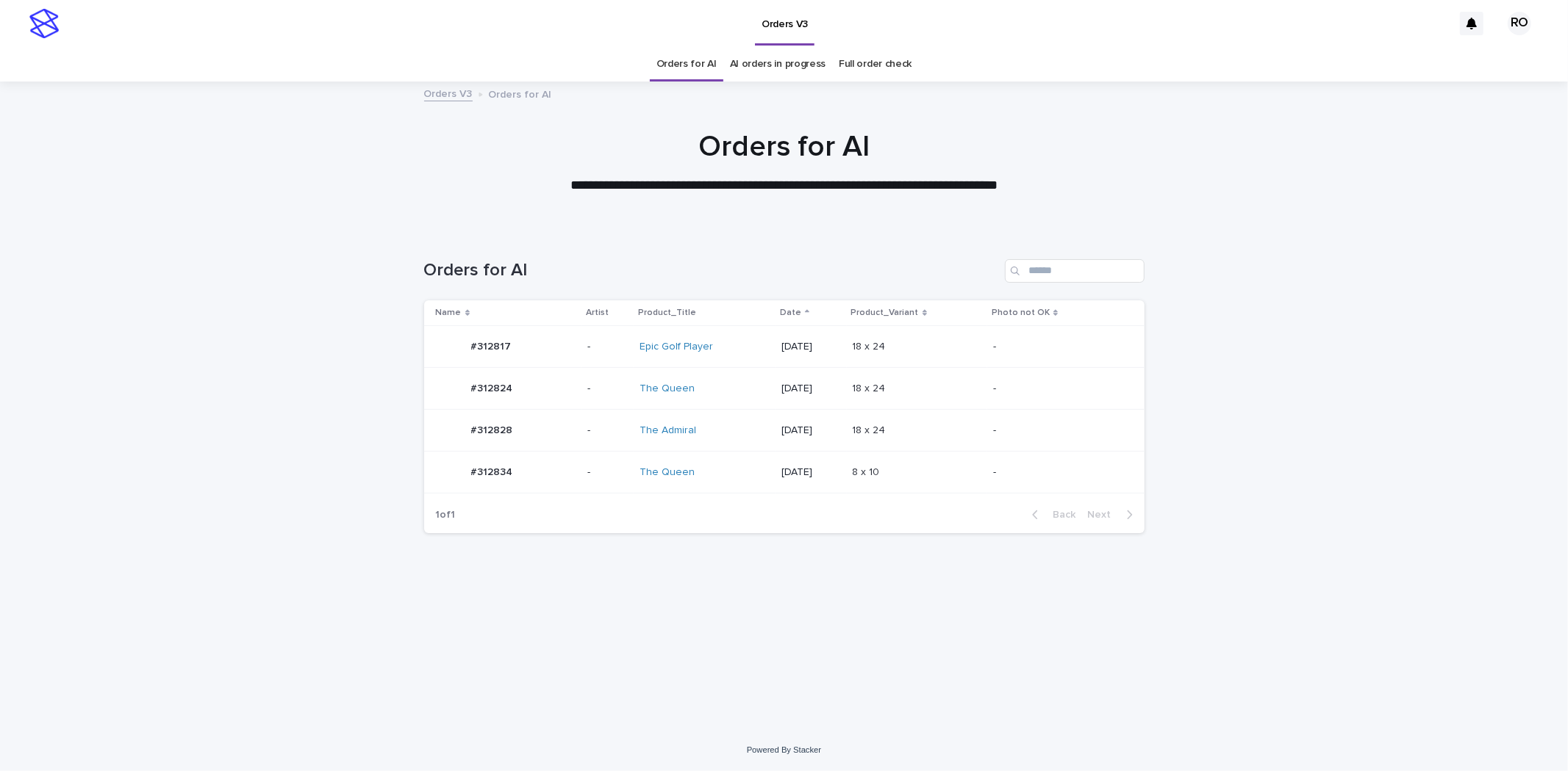
click at [686, 429] on div "The Admiral" at bounding box center [700, 430] width 123 height 12
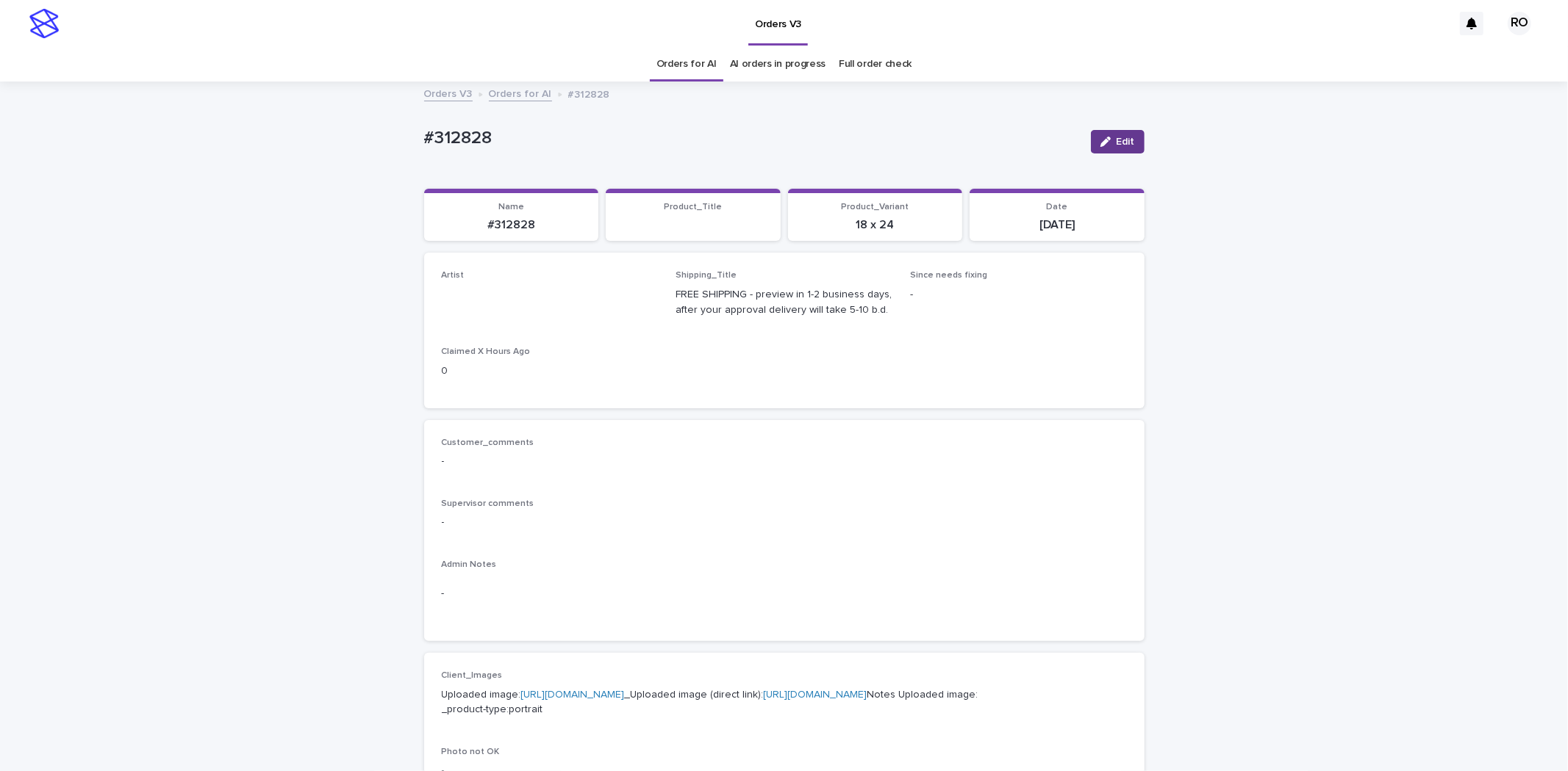
click at [1101, 142] on icon "button" at bounding box center [1105, 142] width 10 height 10
paste input "**********"
type input "**********"
drag, startPoint x: 472, startPoint y: 303, endPoint x: 524, endPoint y: 328, distance: 57.7
click at [524, 327] on div "RodolfoLucero" at bounding box center [544, 330] width 216 height 26
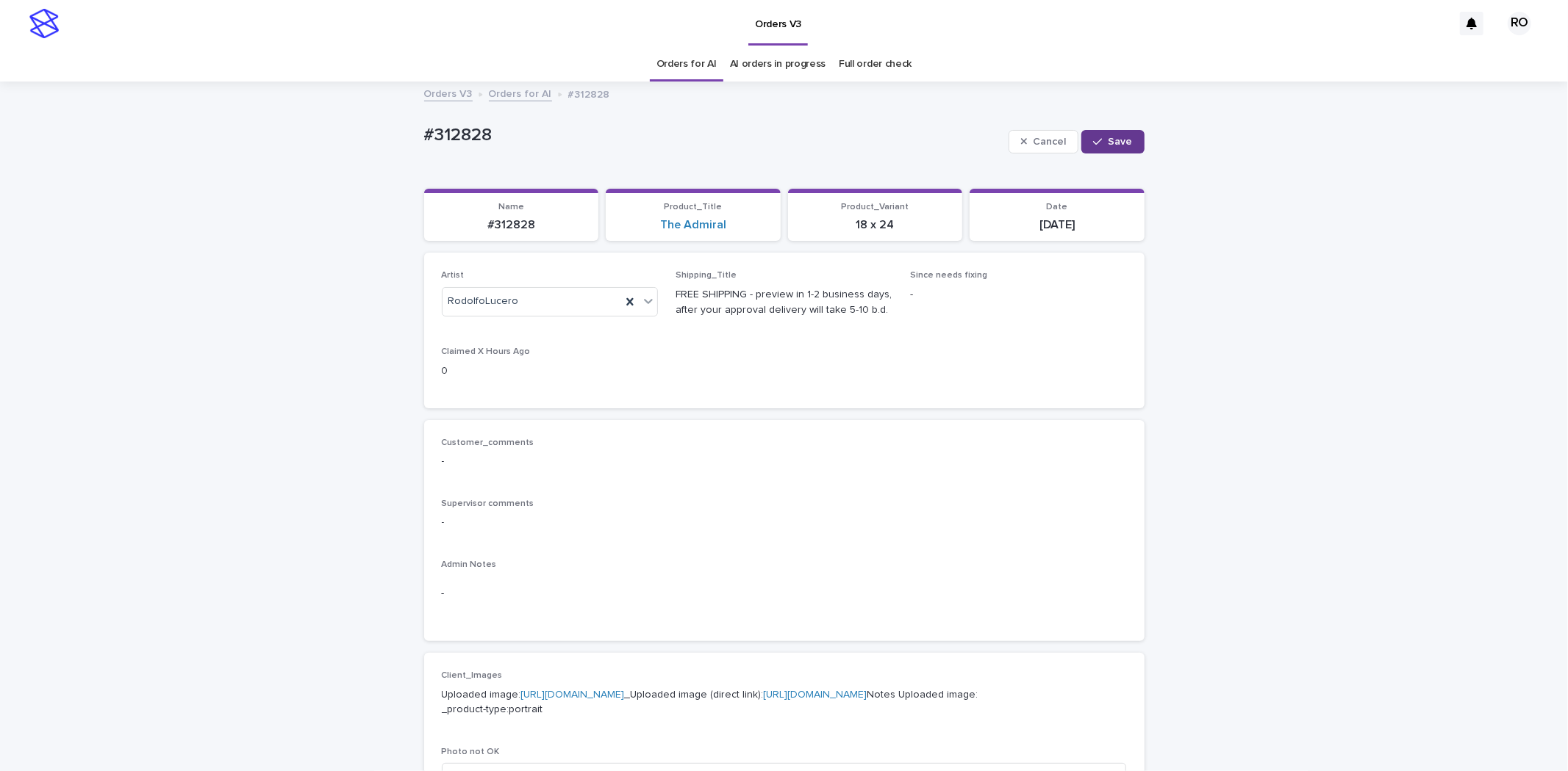
click at [1099, 144] on div "button" at bounding box center [1100, 142] width 15 height 10
drag, startPoint x: 513, startPoint y: 155, endPoint x: 370, endPoint y: 128, distance: 145.5
click at [371, 127] on div "Loading... Saving… Loading... Saving… #312828 Edit #312828 Edit Sorry, there wa…" at bounding box center [784, 752] width 1568 height 1339
copy p "#312828"
click at [1117, 142] on span "Edit" at bounding box center [1125, 142] width 18 height 10
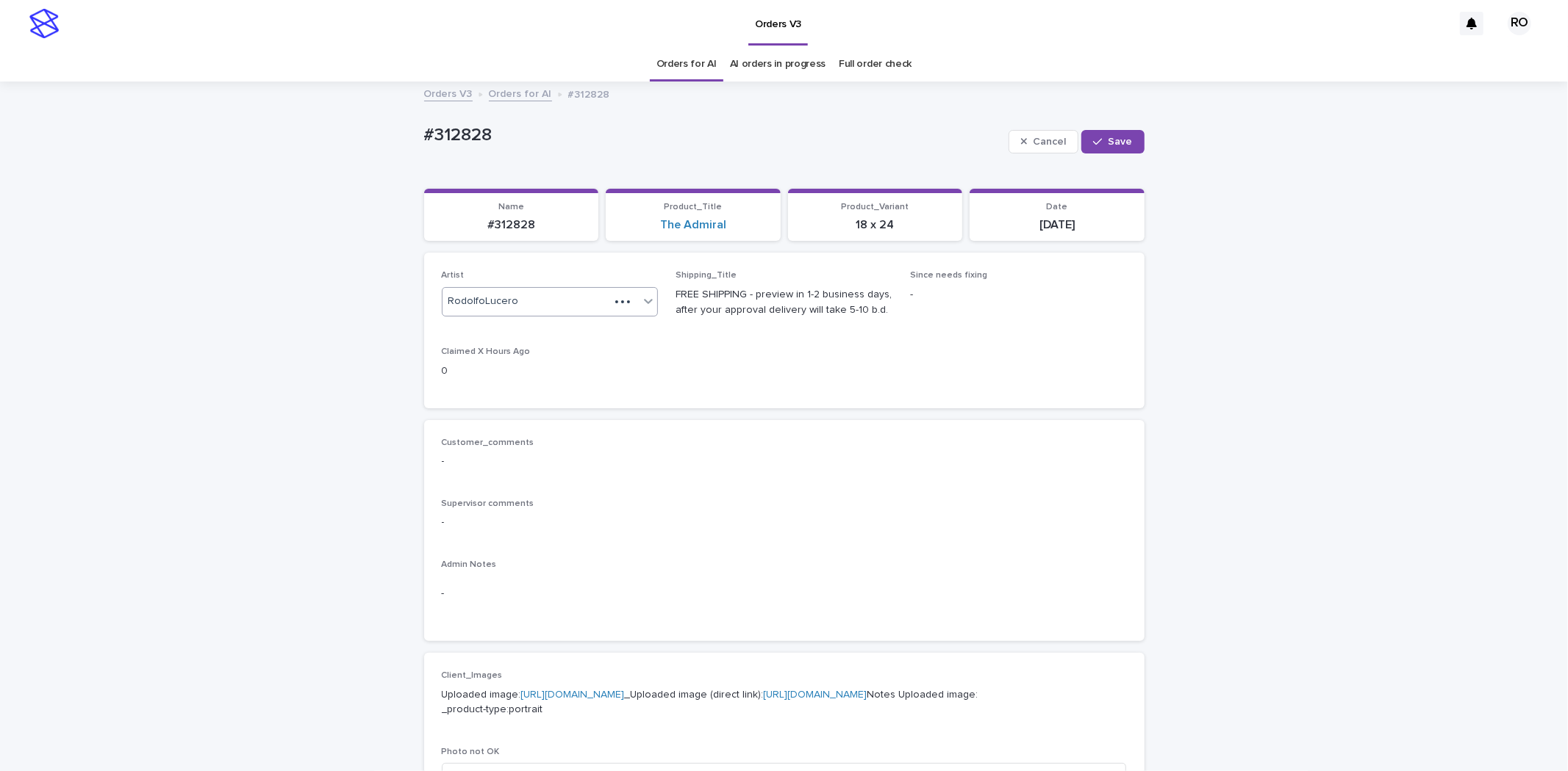
click at [547, 304] on div "RodolfoLucero" at bounding box center [526, 302] width 168 height 24
paste input "**********"
type input "**********"
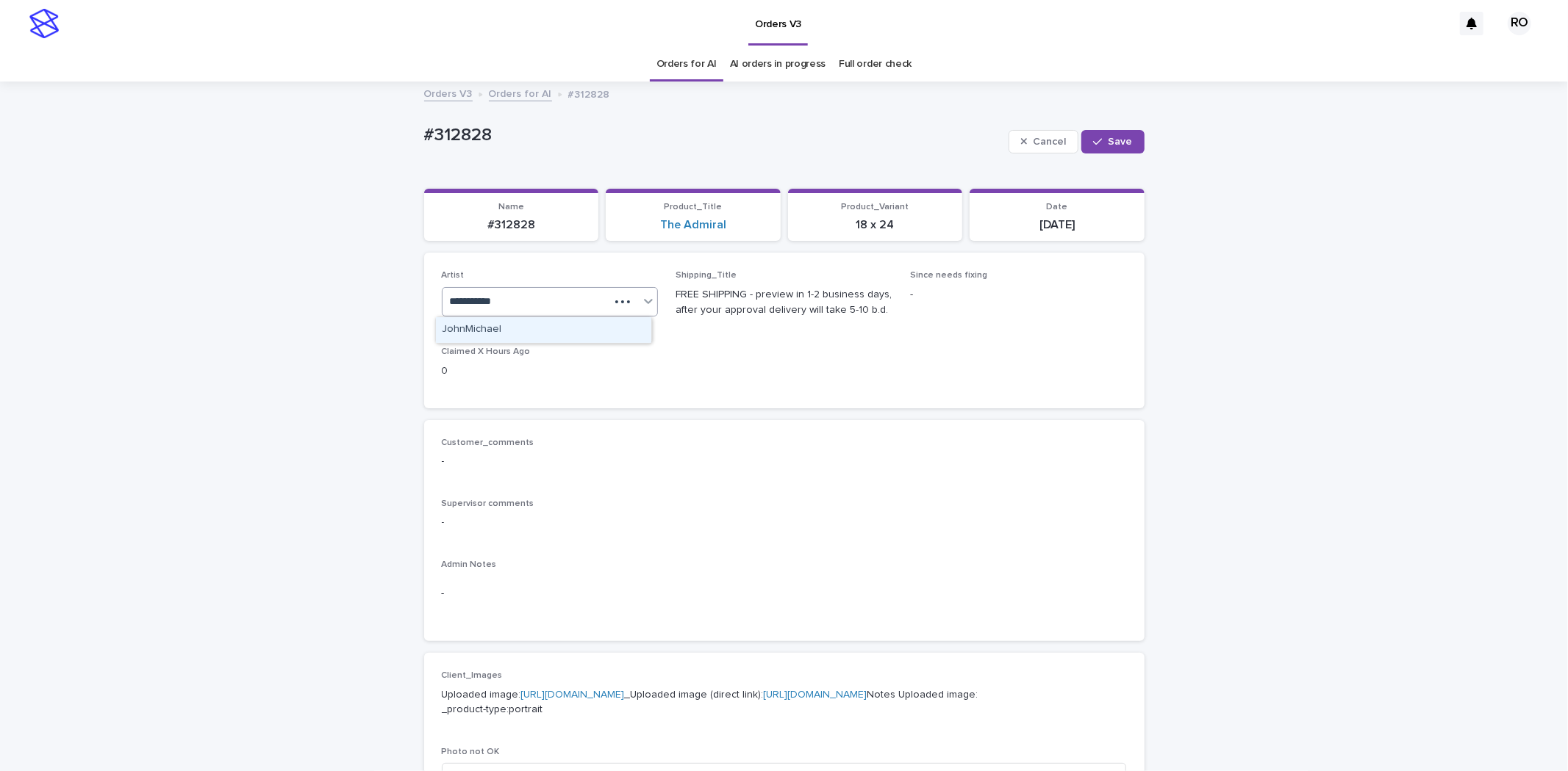
drag, startPoint x: 596, startPoint y: 339, endPoint x: 613, endPoint y: 342, distance: 17.3
click at [593, 339] on div "JohnMichael" at bounding box center [544, 330] width 216 height 26
drag, startPoint x: 1118, startPoint y: 147, endPoint x: 1012, endPoint y: 169, distance: 108.3
click at [1115, 148] on button "Save" at bounding box center [1112, 142] width 63 height 23
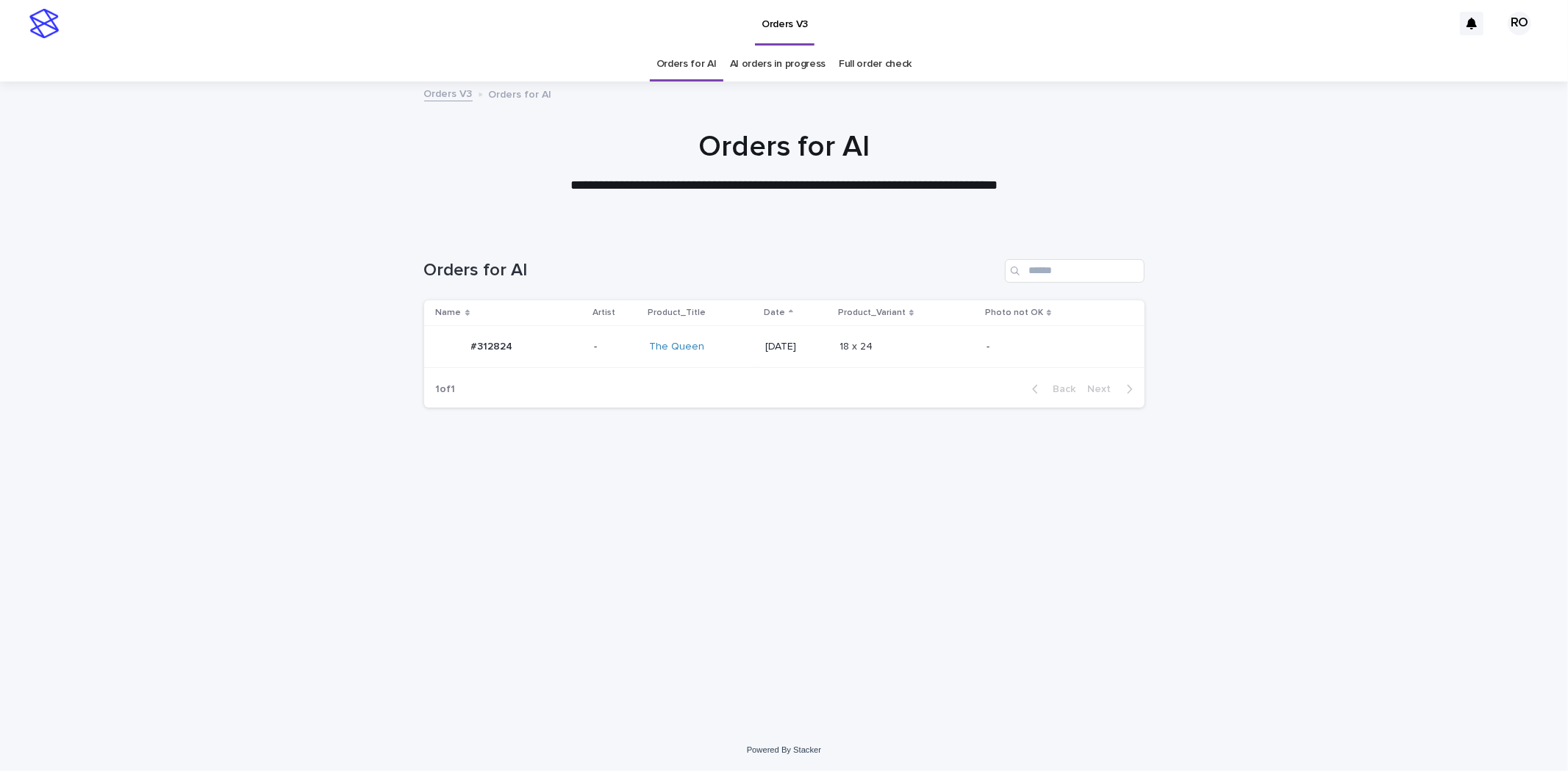
click at [705, 338] on div "The Queen" at bounding box center [701, 347] width 104 height 24
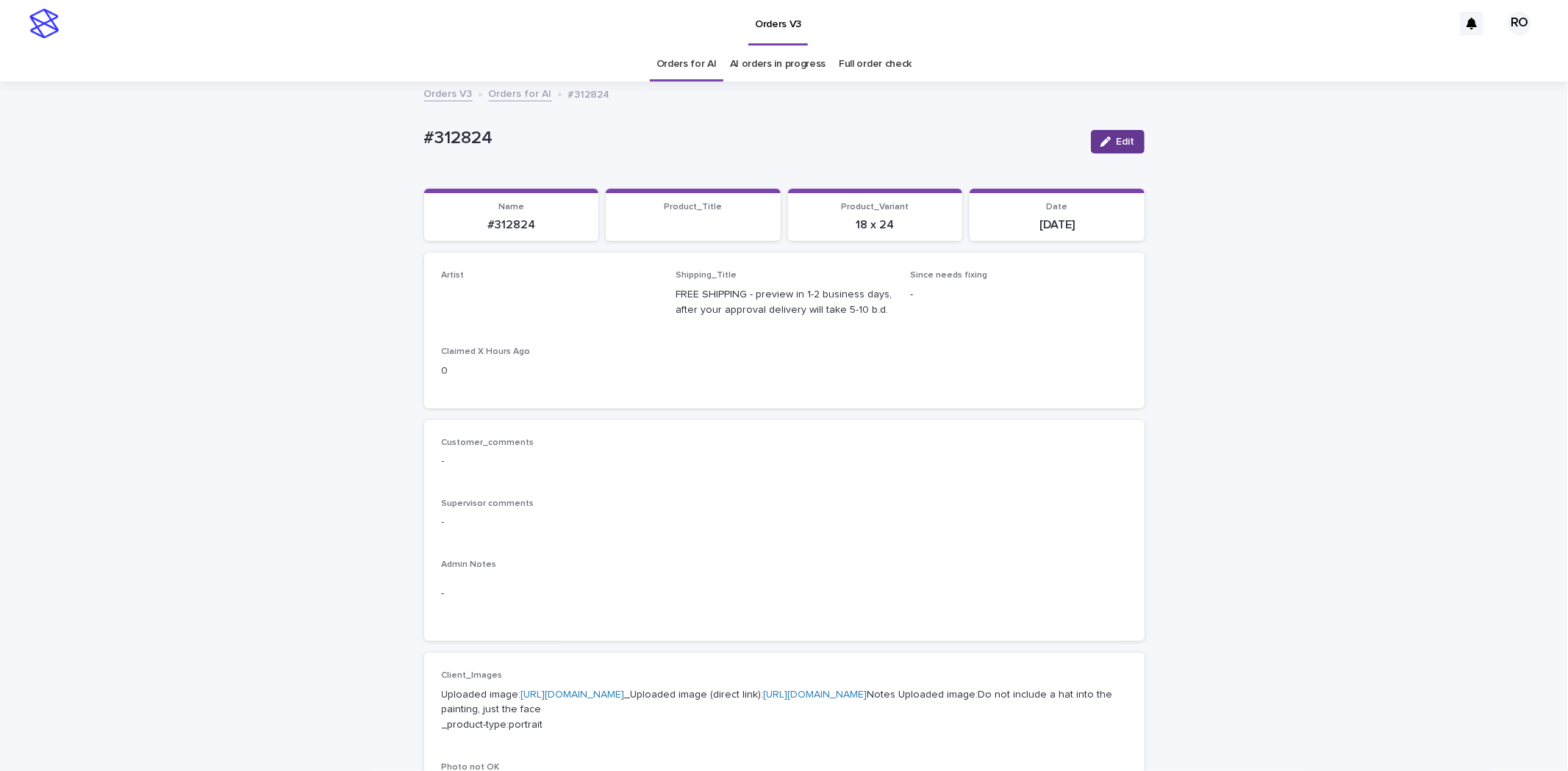
drag, startPoint x: 1116, startPoint y: 143, endPoint x: 563, endPoint y: 276, distance: 568.8
click at [1117, 143] on span "Edit" at bounding box center [1125, 142] width 18 height 10
click at [507, 292] on div "Select..." at bounding box center [526, 302] width 168 height 24
paste input "**********"
type input "**********"
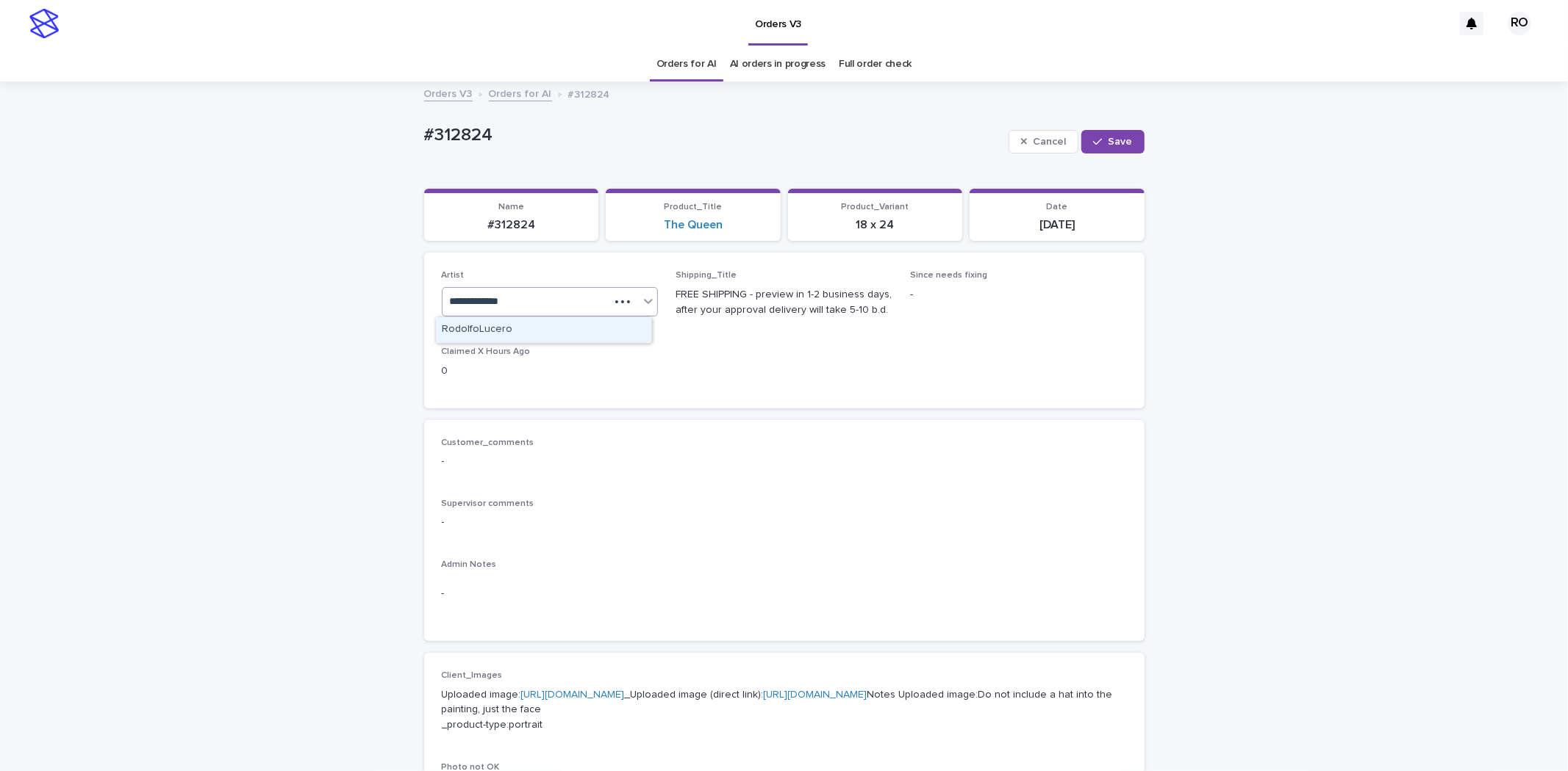
click at [527, 329] on div "RodolfoLucero" at bounding box center [544, 330] width 216 height 26
click at [1108, 137] on span "Save" at bounding box center [1120, 142] width 24 height 10
drag, startPoint x: 524, startPoint y: 142, endPoint x: 377, endPoint y: 138, distance: 147.1
click at [377, 138] on div "Loading... Saving… Loading... Saving… #312824 Edit #312824 Edit Sorry, there wa…" at bounding box center [784, 760] width 1568 height 1354
copy p "#312824"
